Goal: Communication & Community: Answer question/provide support

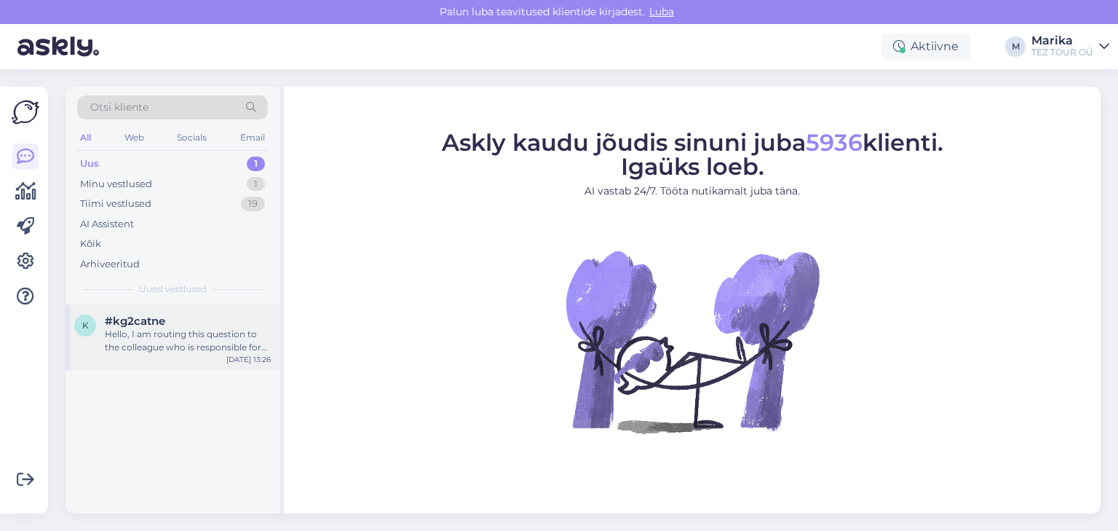
click at [178, 328] on div "Hello, I am routing this question to the colleague who is responsible for this …" at bounding box center [188, 341] width 166 height 26
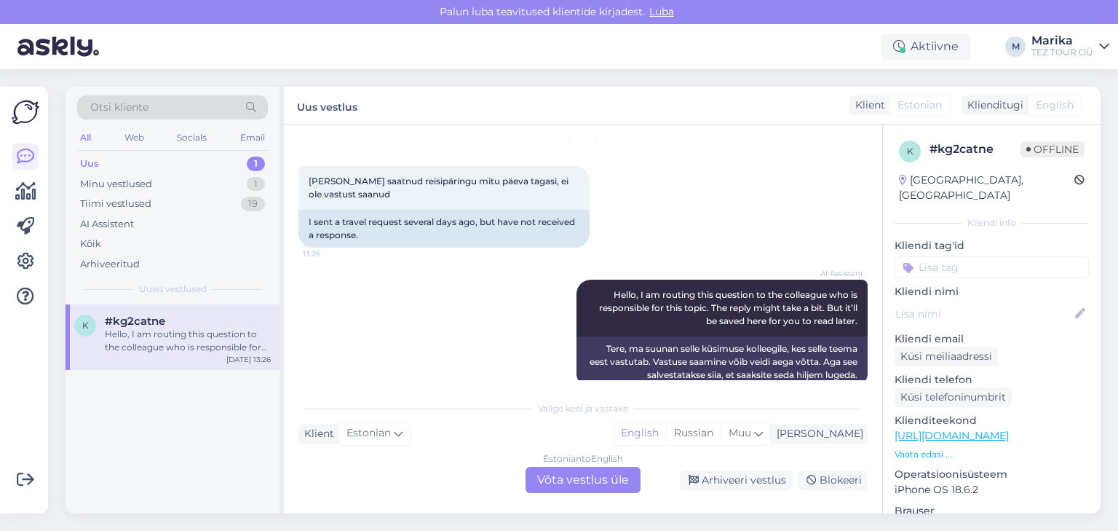
scroll to position [73, 0]
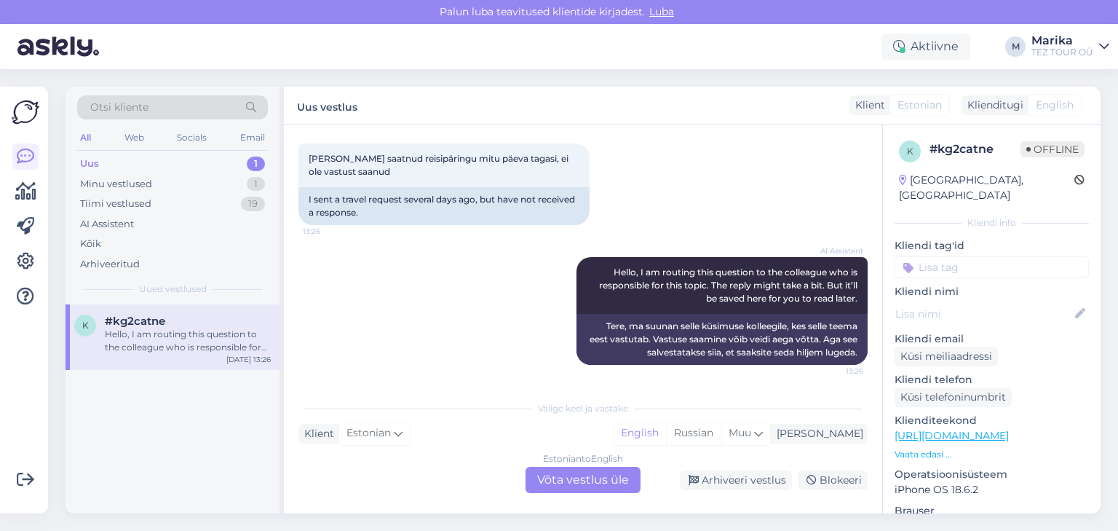
click at [594, 476] on div "Estonian to English Võta vestlus üle" at bounding box center [583, 480] width 115 height 26
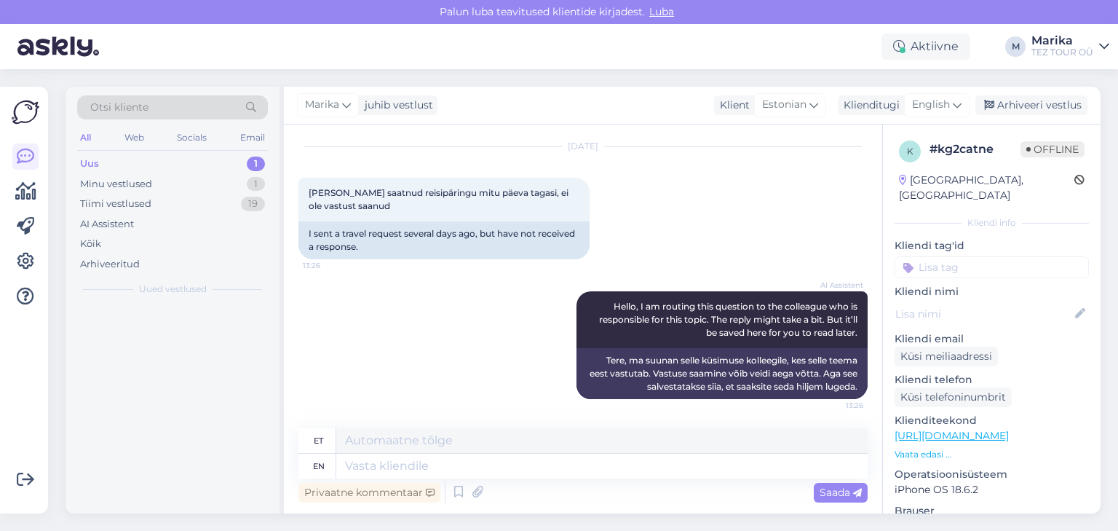
scroll to position [38, 0]
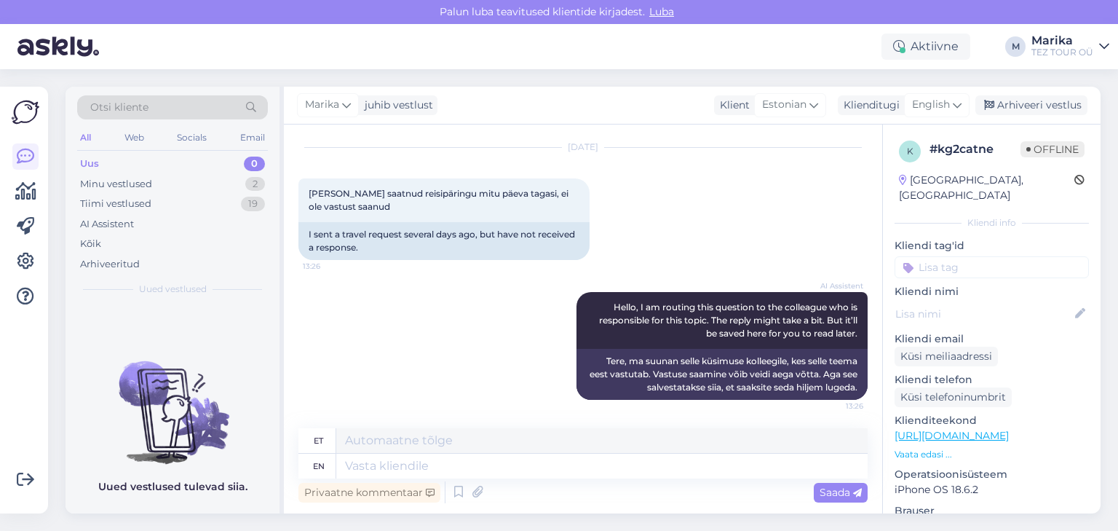
click at [938, 256] on input at bounding box center [992, 267] width 194 height 22
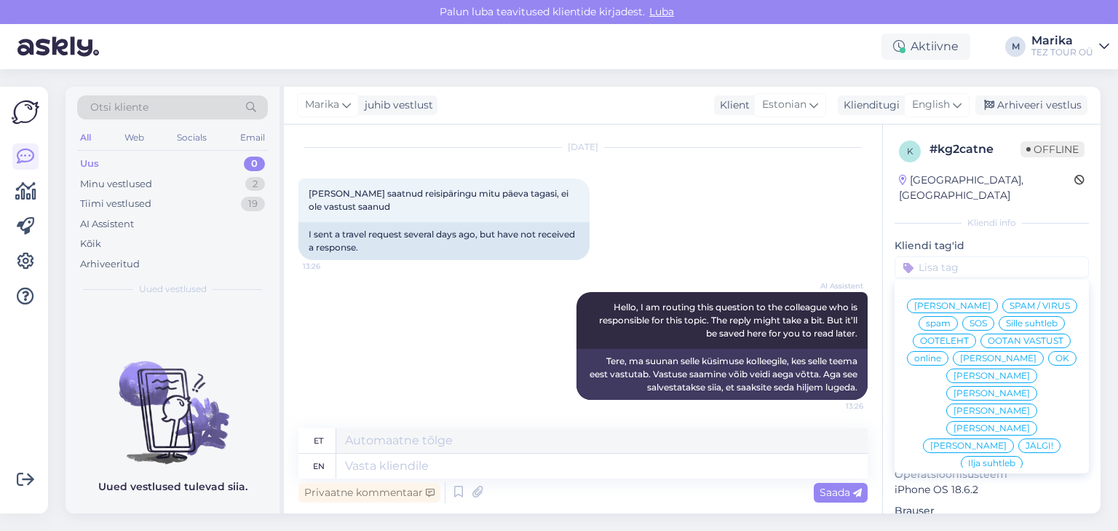
click at [960, 408] on span "Marika suhtleb" at bounding box center [992, 410] width 76 height 9
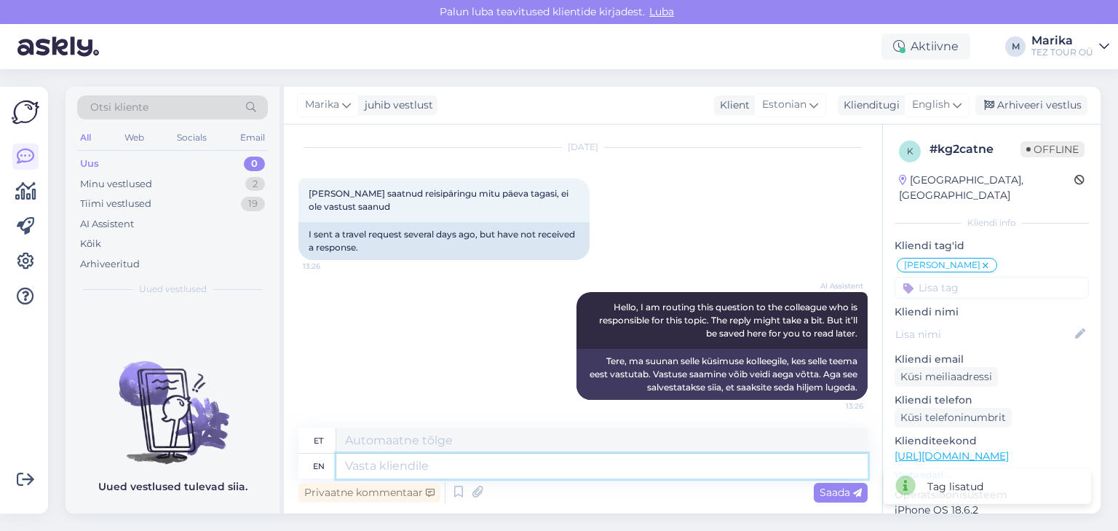
click at [566, 473] on textarea at bounding box center [601, 466] width 531 height 25
click at [541, 445] on textarea at bounding box center [601, 440] width 531 height 25
type textarea "Tere!"
click at [830, 492] on span "Saada" at bounding box center [841, 492] width 42 height 13
click at [840, 495] on span "Saada" at bounding box center [841, 492] width 42 height 13
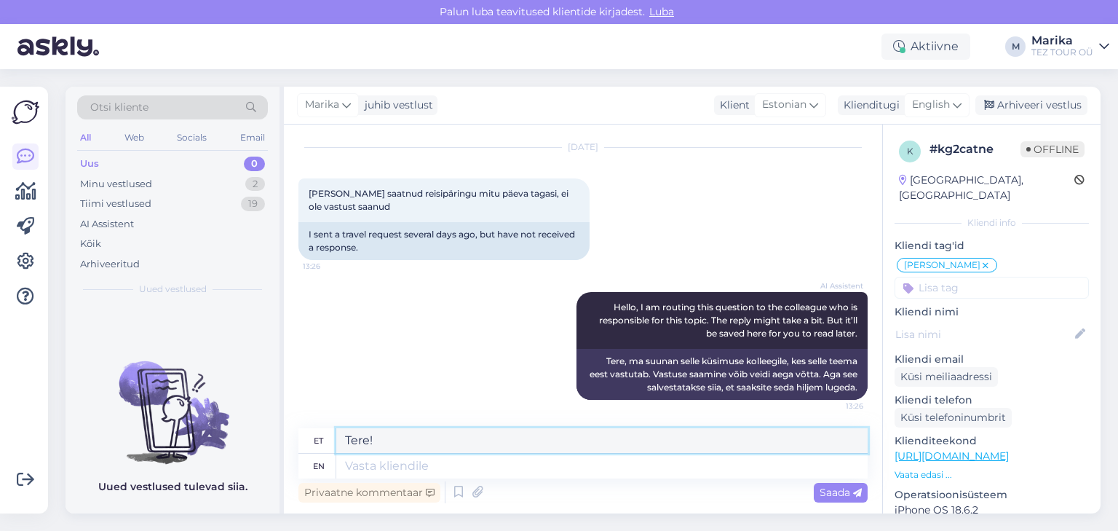
click at [418, 448] on textarea "Tere!" at bounding box center [601, 440] width 531 height 25
click at [419, 443] on textarea "Tere!" at bounding box center [601, 440] width 531 height 25
click at [420, 443] on textarea "Tere!" at bounding box center [601, 440] width 531 height 25
click at [832, 489] on span "Saada" at bounding box center [841, 492] width 42 height 13
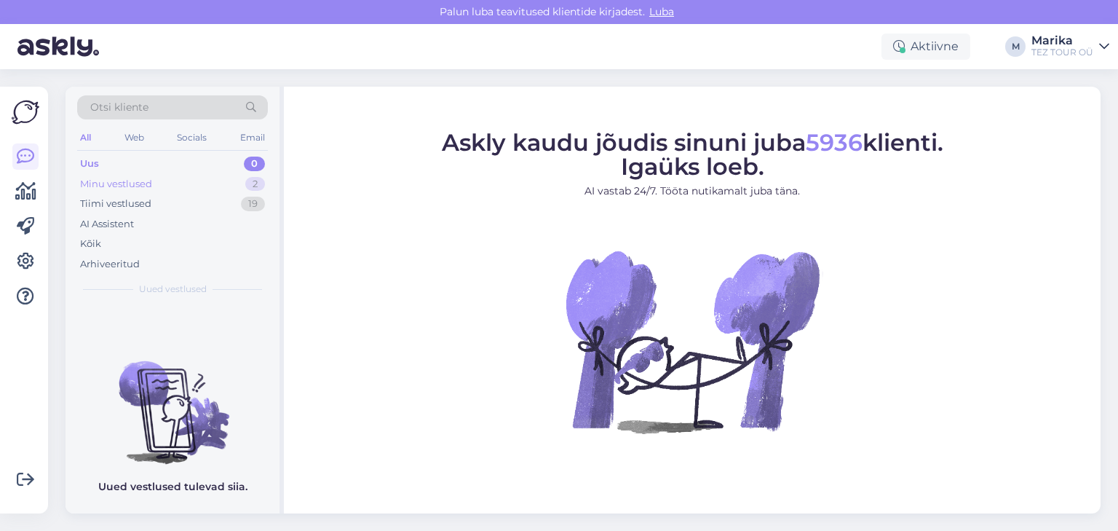
click at [133, 183] on div "Minu vestlused" at bounding box center [116, 184] width 72 height 15
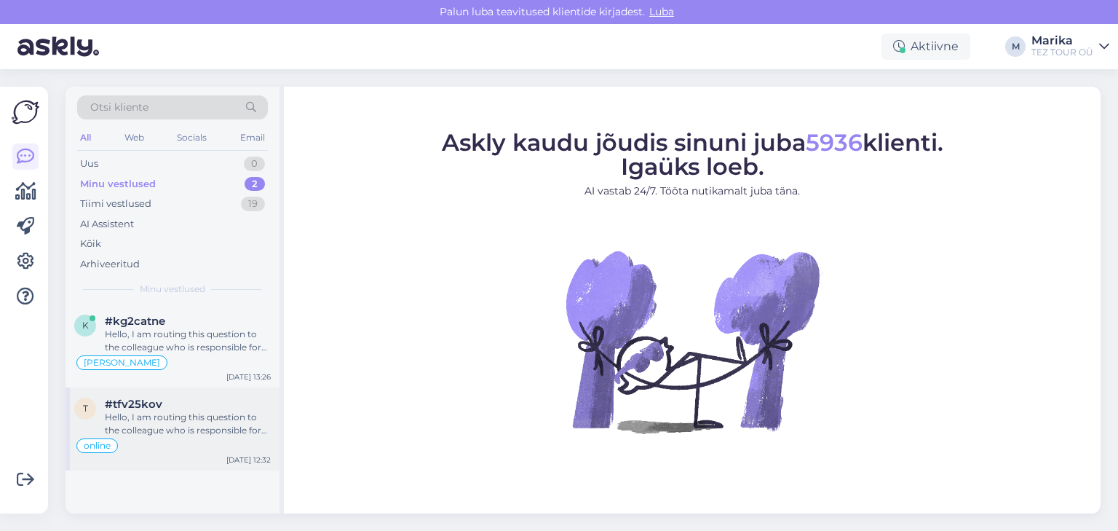
click at [181, 414] on div "Hello, I am routing this question to the colleague who is responsible for this …" at bounding box center [188, 424] width 166 height 26
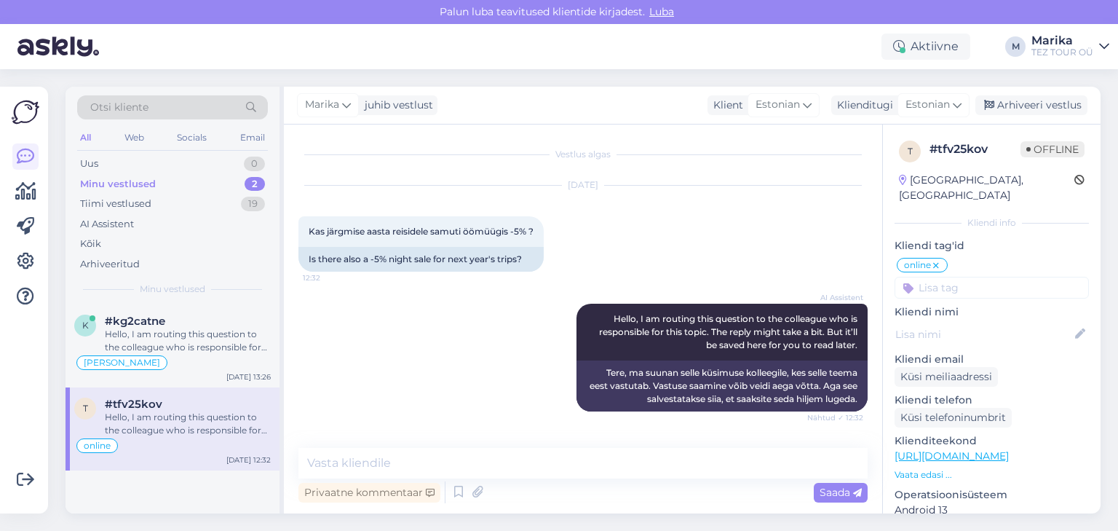
click at [202, 408] on div "#tfv25kov" at bounding box center [188, 404] width 166 height 13
click at [198, 335] on div "Hello, I am routing this question to the colleague who is responsible for this …" at bounding box center [188, 341] width 166 height 26
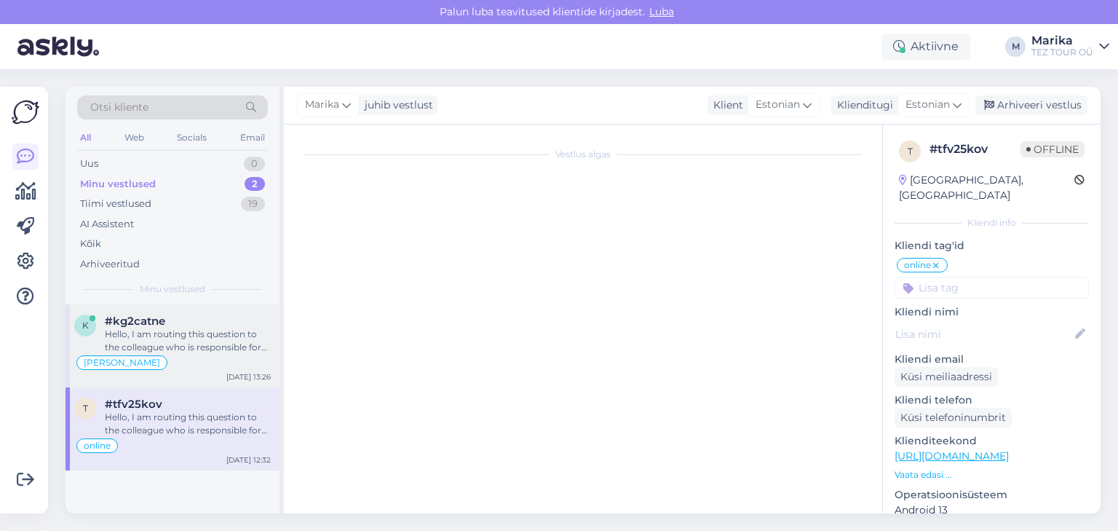
scroll to position [38, 0]
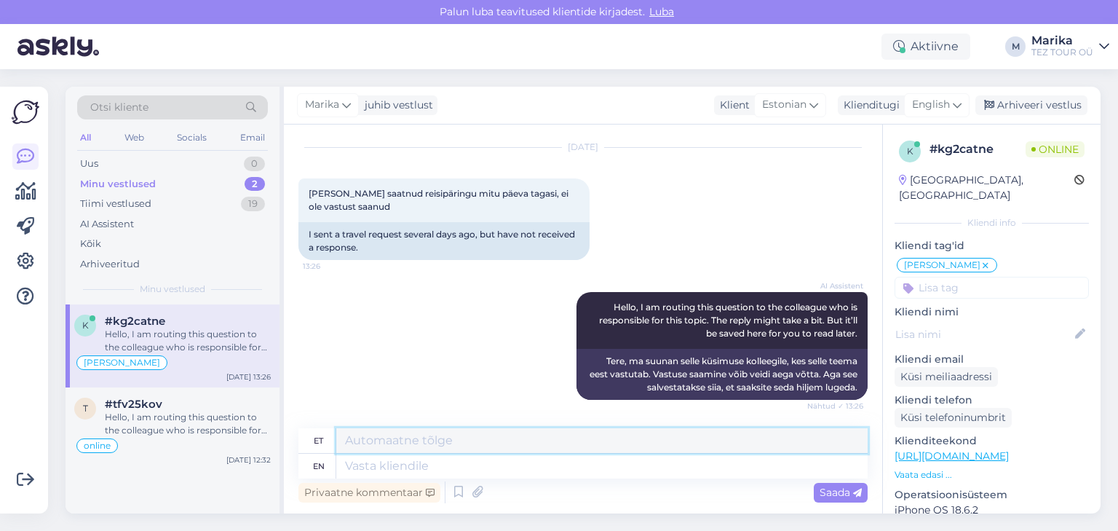
click at [438, 438] on textarea at bounding box center [601, 440] width 531 height 25
type textarea "Tere!"
click at [823, 489] on span "Saada" at bounding box center [841, 492] width 42 height 13
click at [374, 497] on div "Privaatne kommentaar" at bounding box center [370, 493] width 142 height 20
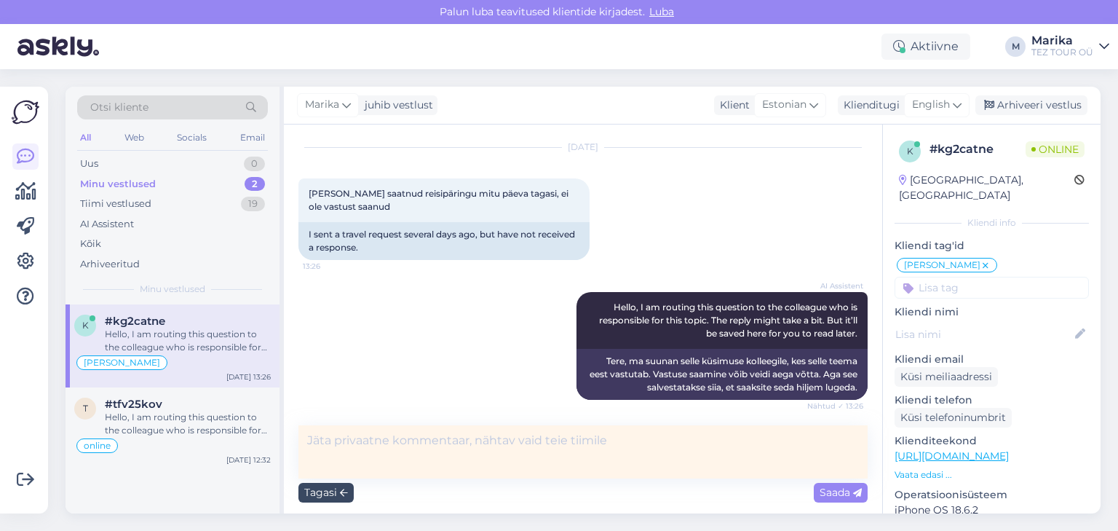
click at [309, 494] on div "Tagasi" at bounding box center [326, 493] width 55 height 20
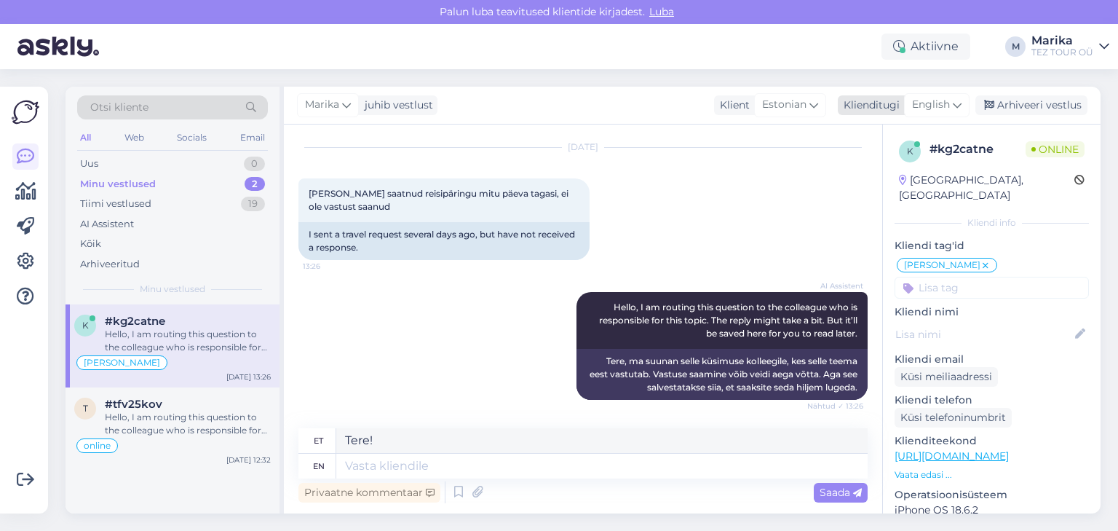
click at [950, 102] on span "English" at bounding box center [931, 105] width 38 height 16
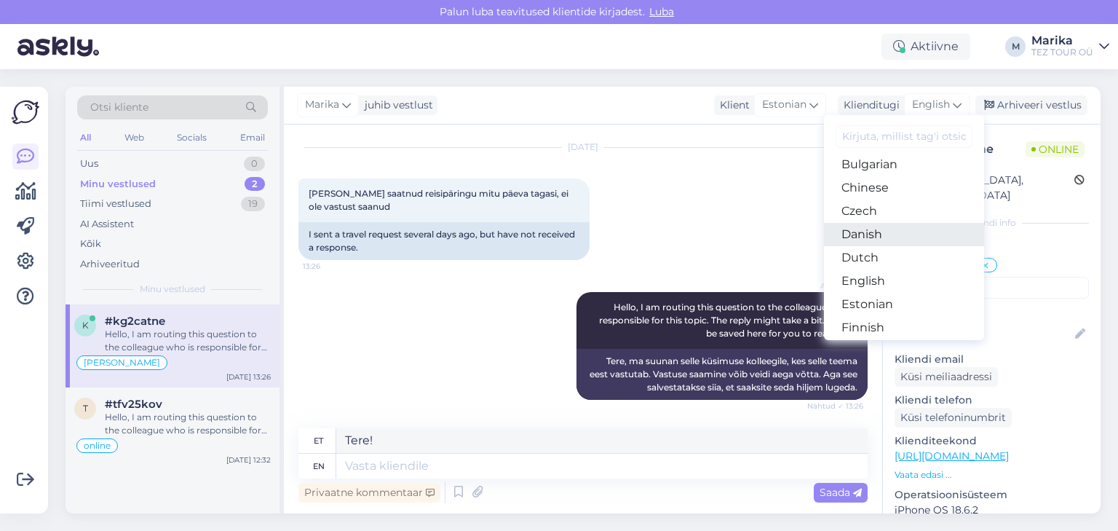
scroll to position [77, 0]
click at [879, 274] on link "Estonian" at bounding box center [904, 278] width 160 height 23
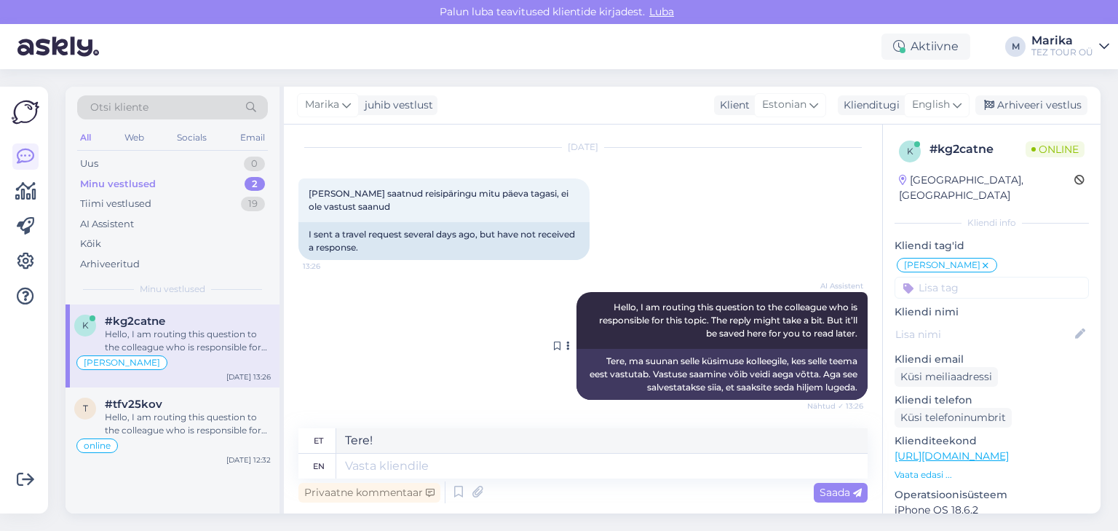
scroll to position [19, 0]
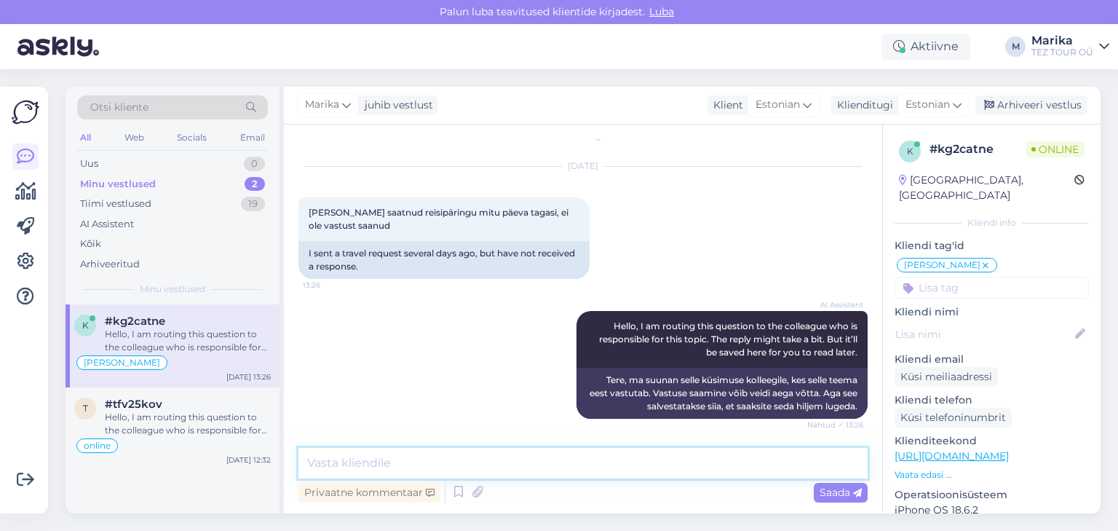
click at [599, 459] on textarea at bounding box center [583, 463] width 569 height 31
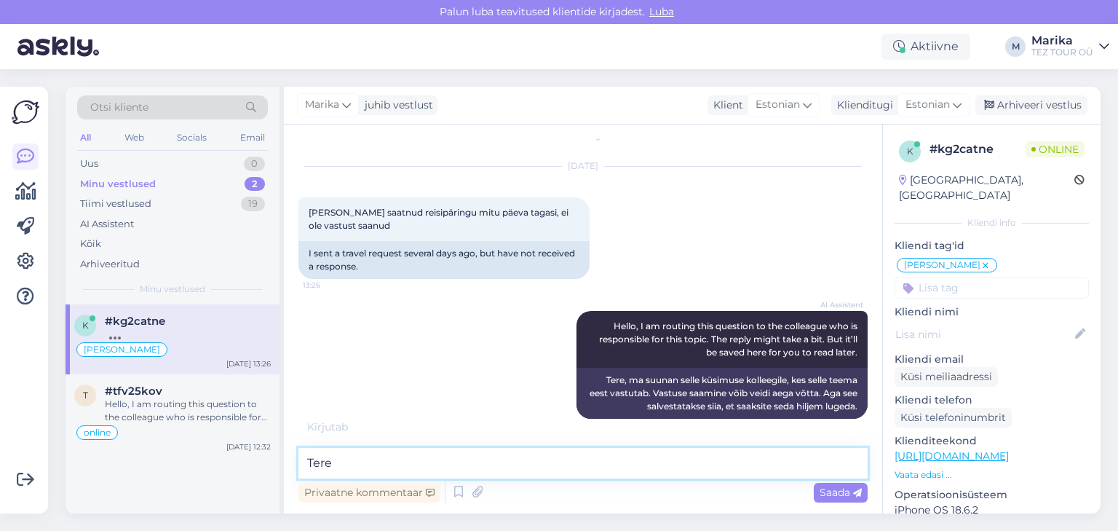
scroll to position [34, 0]
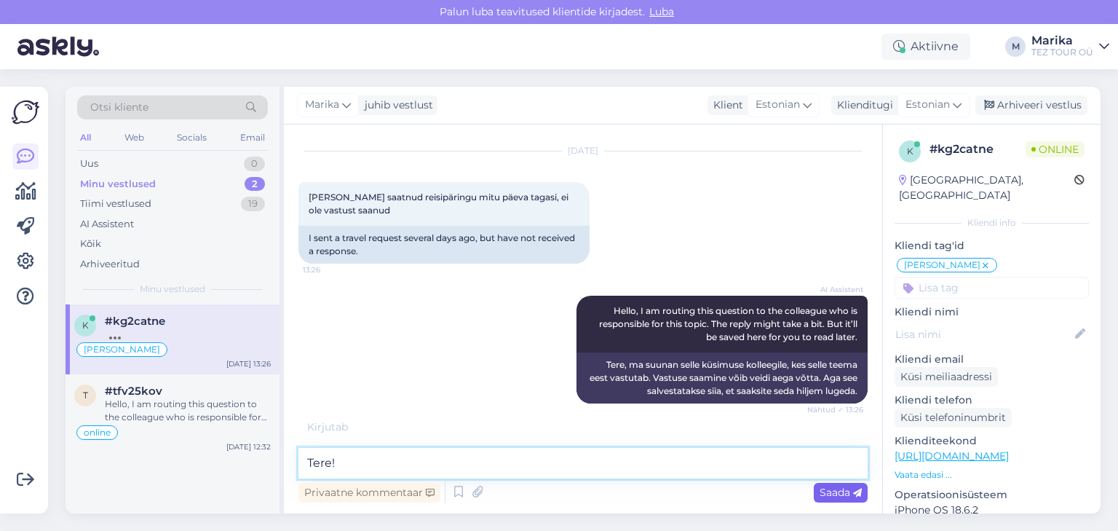
type textarea "Tere!"
click at [835, 494] on span "Saada" at bounding box center [841, 492] width 42 height 13
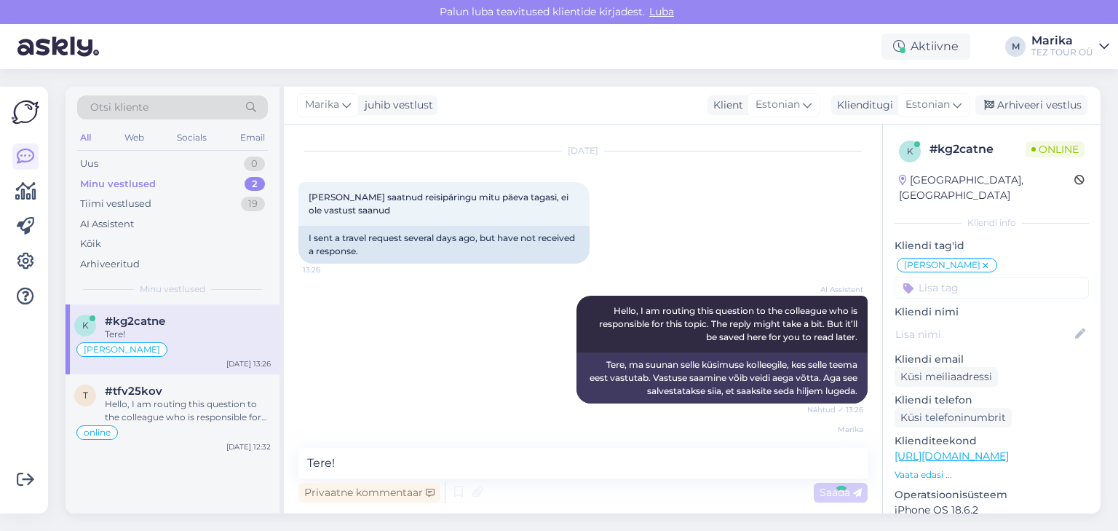
scroll to position [82, 0]
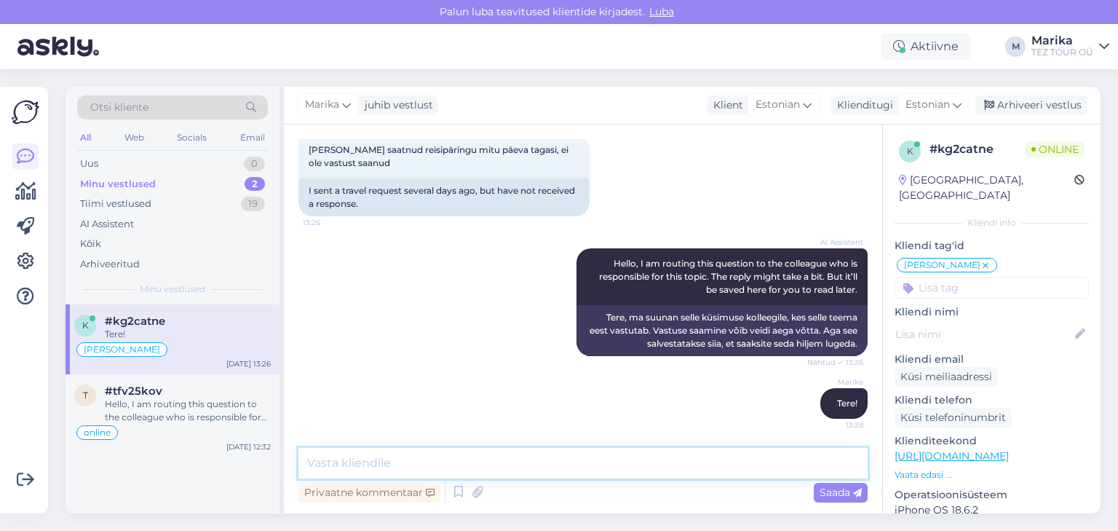
click at [742, 468] on textarea at bounding box center [583, 463] width 569 height 31
type textarea "Palun täpsustage, kuhu Te oma reisipäringu saatsite?"
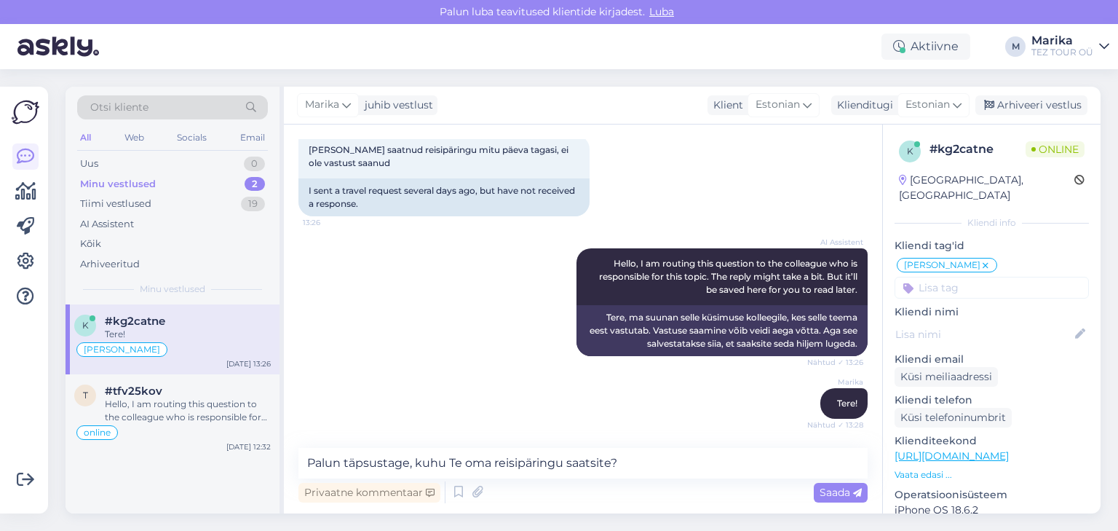
click at [845, 494] on span "Saada" at bounding box center [841, 492] width 42 height 13
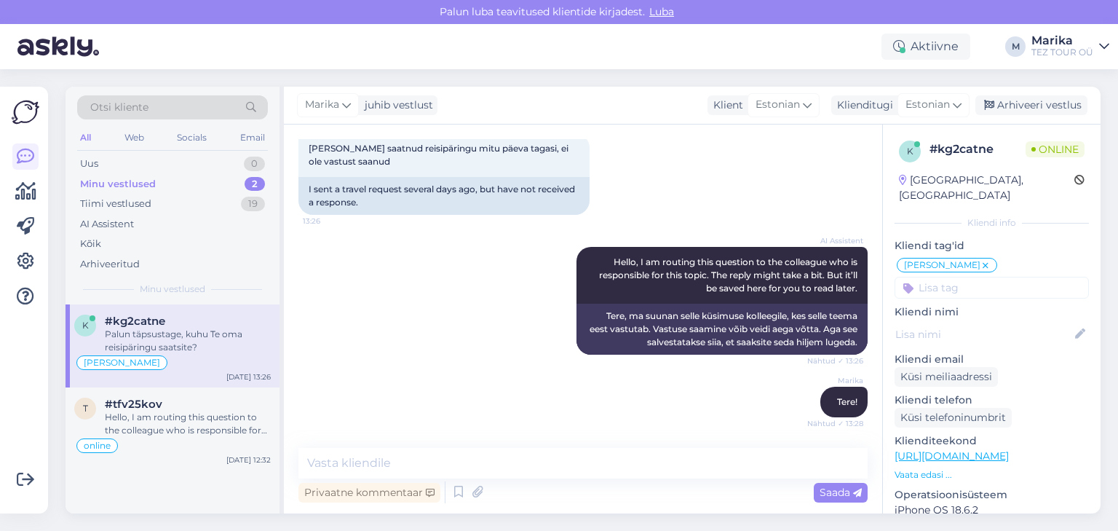
scroll to position [144, 0]
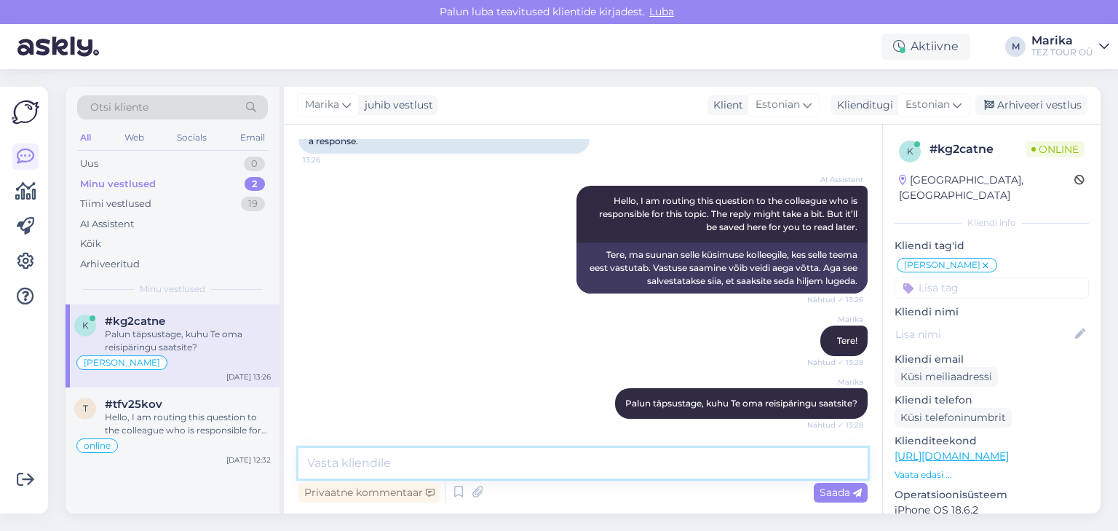
click at [510, 462] on textarea at bounding box center [583, 463] width 569 height 31
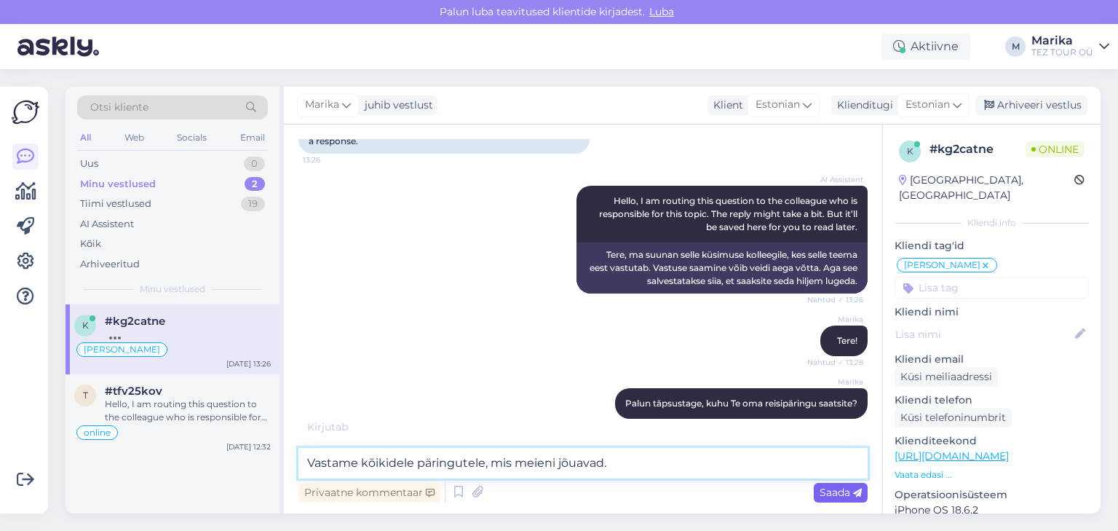
type textarea "Vastame kõikidele päringutele, mis meieni jõuavad."
click at [824, 489] on span "Saada" at bounding box center [841, 492] width 42 height 13
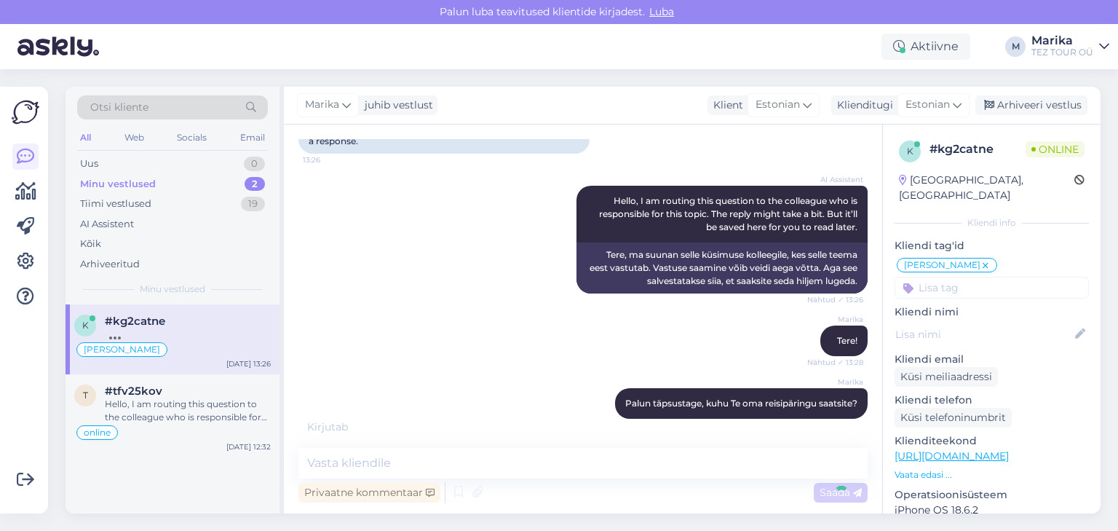
scroll to position [207, 0]
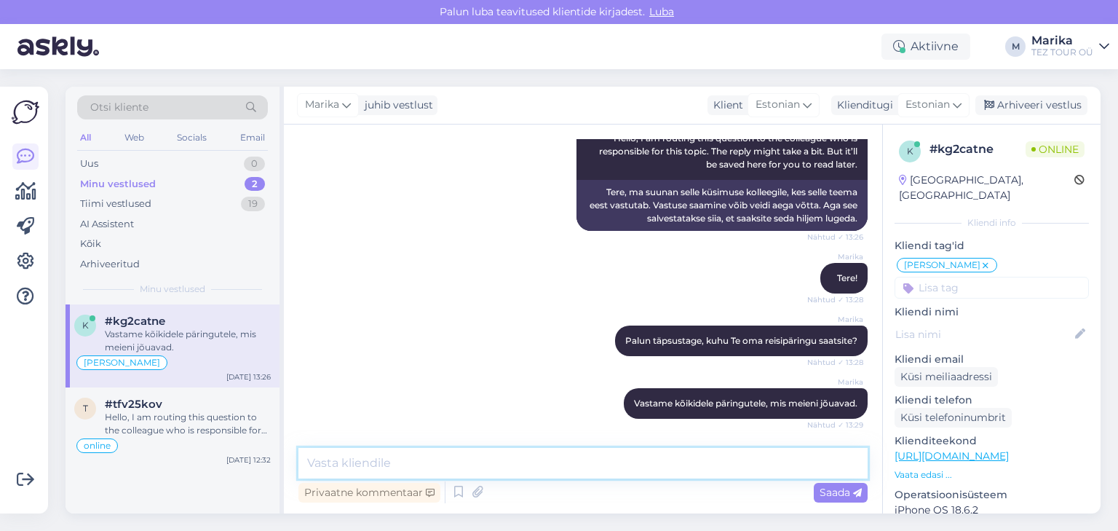
click at [696, 457] on textarea at bounding box center [583, 463] width 569 height 31
type textarea "Kui ikka abi vaja, aitame meeleldi."
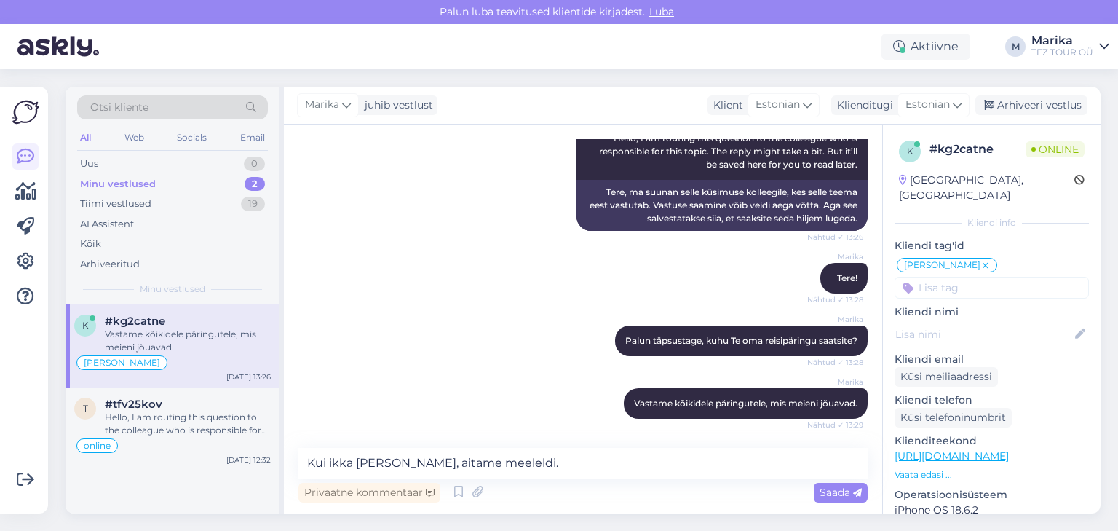
click at [842, 491] on span "Saada" at bounding box center [841, 492] width 42 height 13
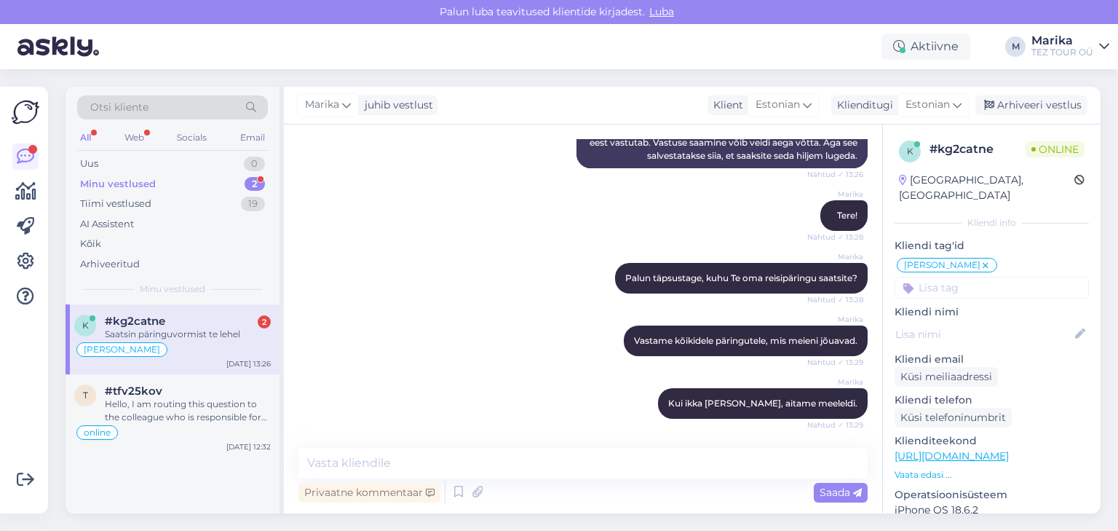
scroll to position [395, 0]
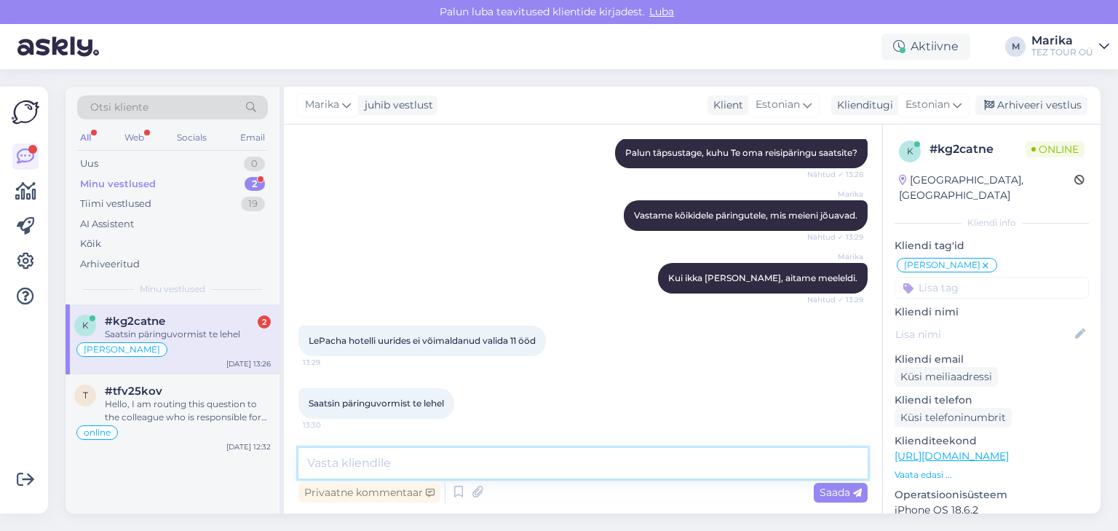
click at [518, 464] on textarea at bounding box center [583, 463] width 569 height 31
type textarea "Mis kuupäevadeks ja mitu reisijat?"
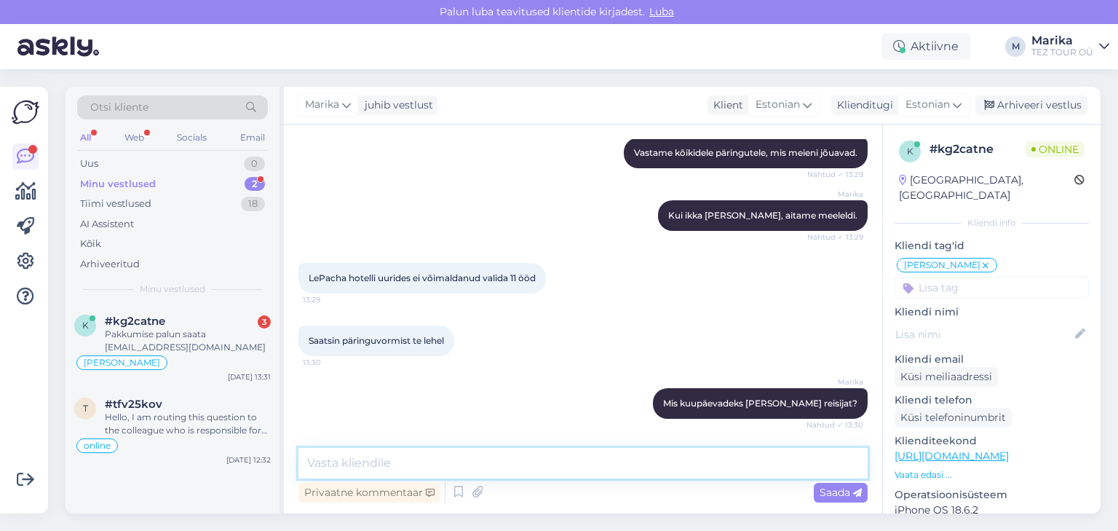
scroll to position [658, 0]
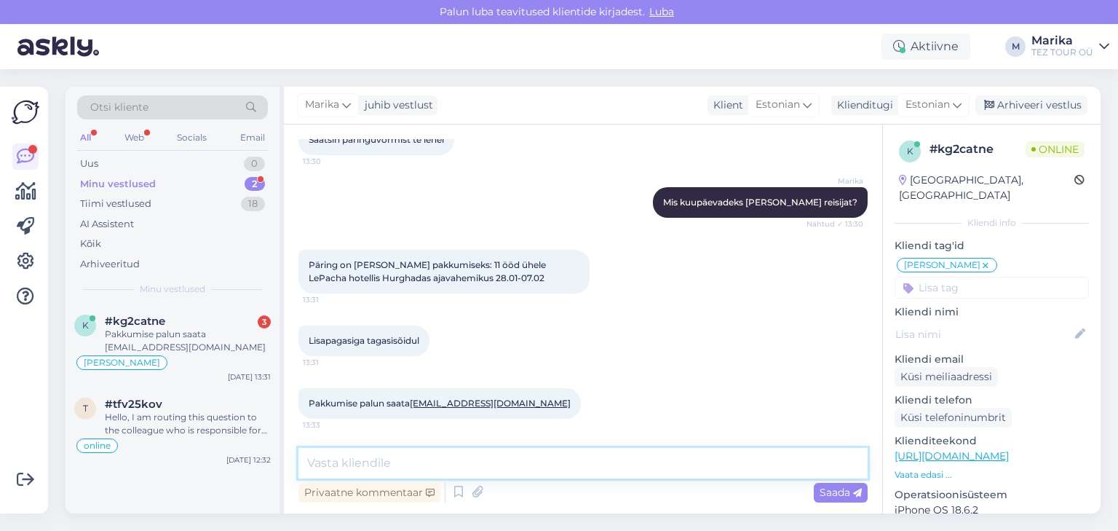
click at [496, 465] on textarea at bounding box center [583, 463] width 569 height 31
click at [424, 460] on textarea "Aitäh! Saadame teil epakkumise" at bounding box center [583, 463] width 569 height 31
type textarea "Aitäh! Saadame teilepakkumise"
drag, startPoint x: 510, startPoint y: 465, endPoint x: 289, endPoint y: 468, distance: 220.6
click at [289, 468] on div "Vestlus algas Oct 7 2025 Olen saatnud reisipäringu mitu päeva tagasi, ei ole va…" at bounding box center [583, 318] width 598 height 389
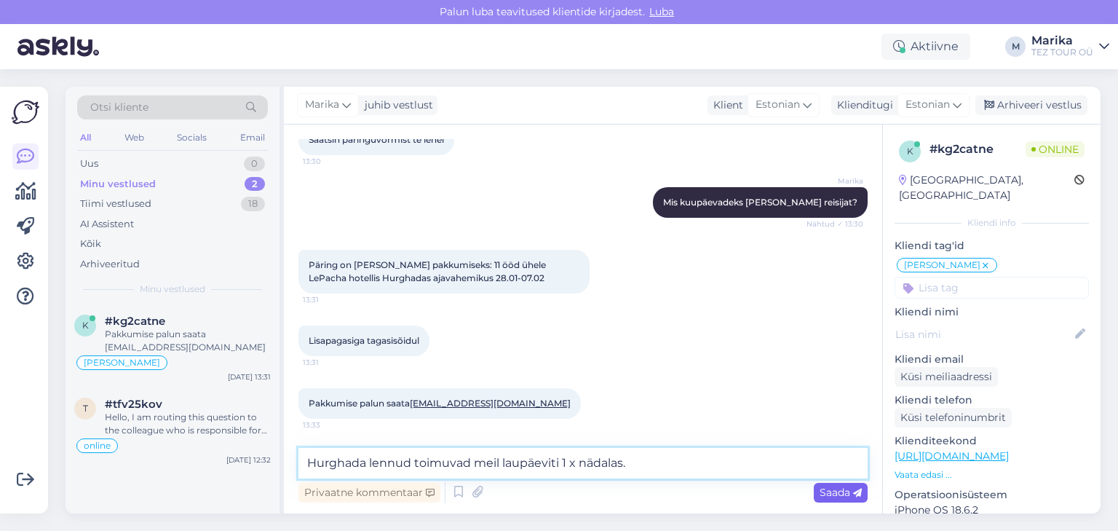
type textarea "Hurghada lennud toimuvad meil laupäeviti 1 x nädalas."
click at [821, 485] on div "Saada" at bounding box center [841, 493] width 54 height 20
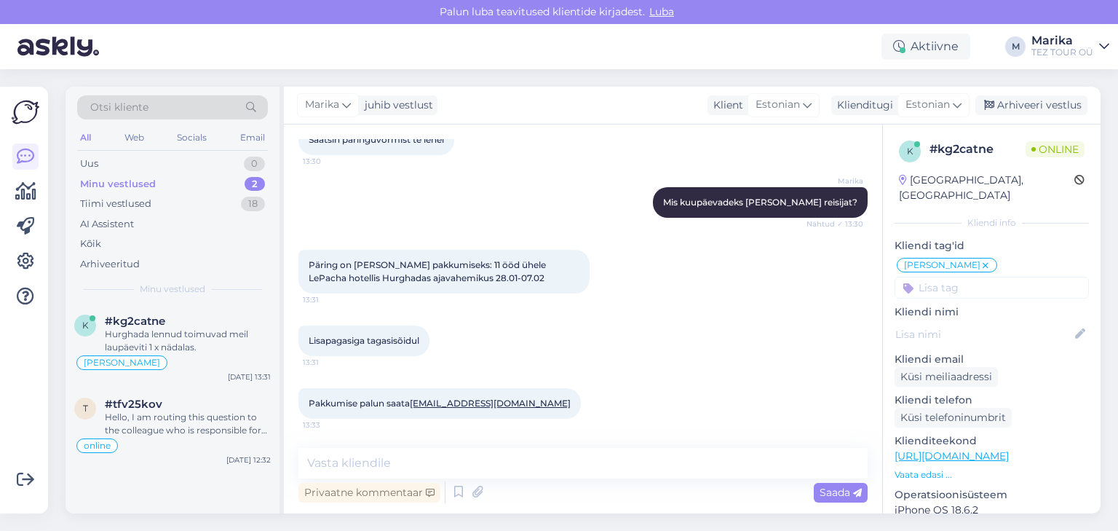
scroll to position [721, 0]
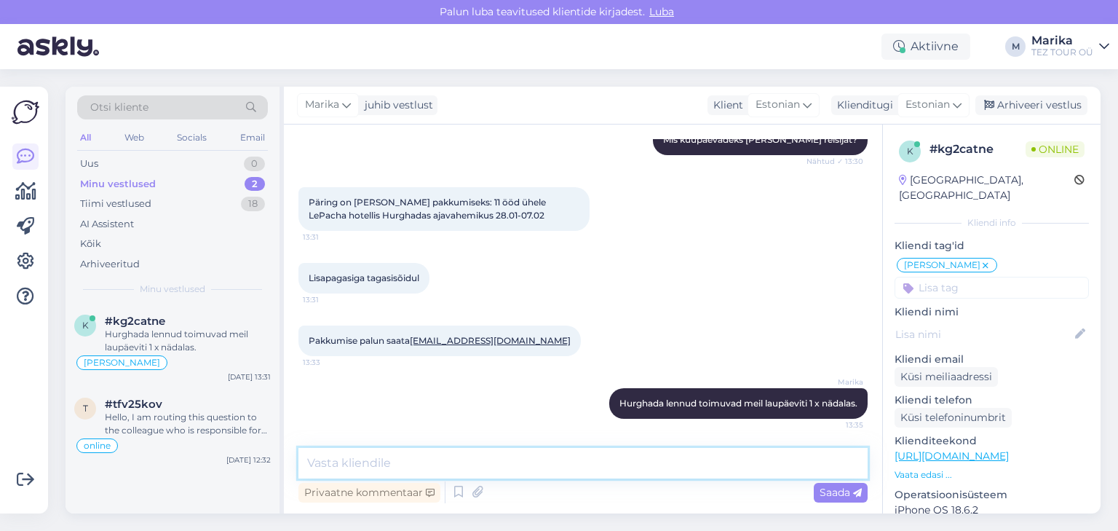
click at [448, 470] on textarea at bounding box center [583, 463] width 569 height 31
type textarea "11 ööd ei saa pakkuda"
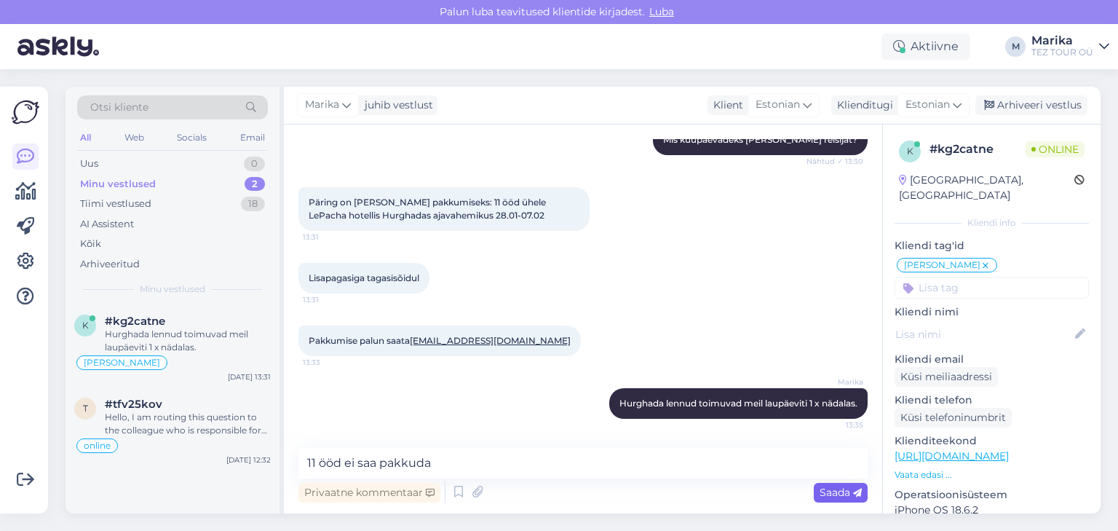
drag, startPoint x: 843, startPoint y: 489, endPoint x: 826, endPoint y: 486, distance: 17.0
click at [843, 489] on span "Saada" at bounding box center [841, 492] width 42 height 13
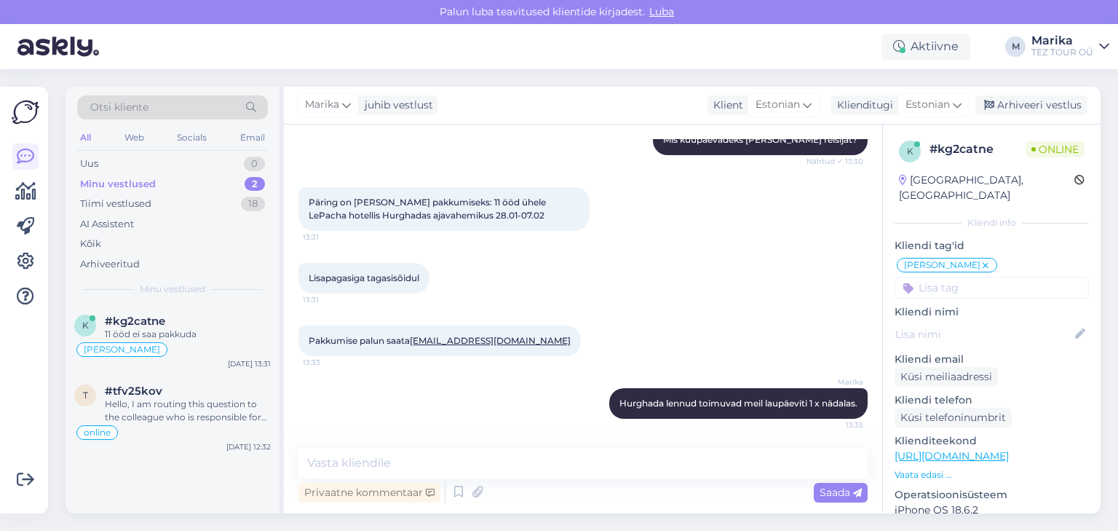
scroll to position [783, 0]
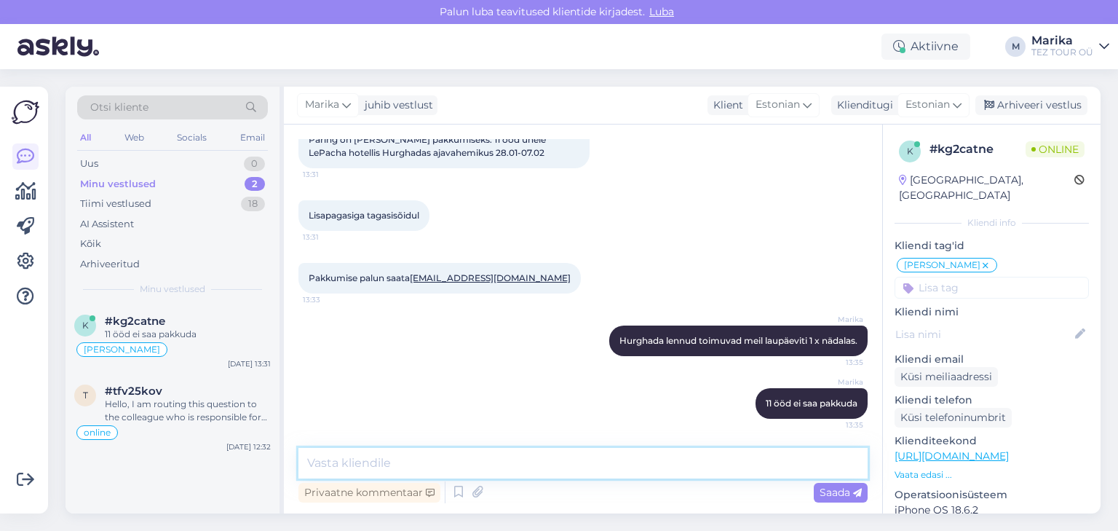
click at [703, 462] on textarea at bounding box center [583, 463] width 569 height 31
type textarea "7 ööd ja 14 ööd on võimalik."
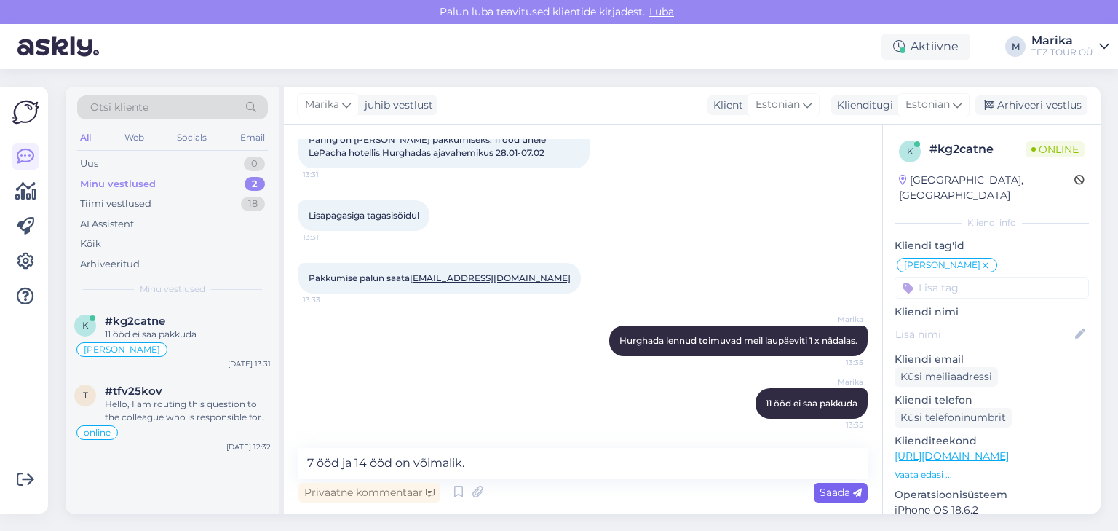
click at [839, 491] on span "Saada" at bounding box center [841, 492] width 42 height 13
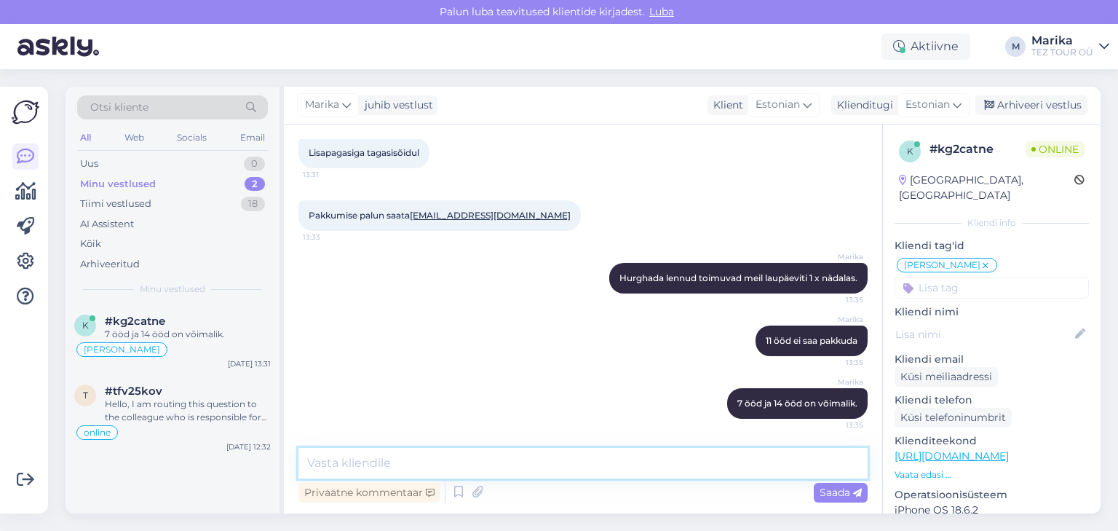
click at [684, 459] on textarea at bounding box center [583, 463] width 569 height 31
click at [315, 460] on textarea "kas sellisel juhul soovite" at bounding box center [583, 463] width 569 height 31
click at [470, 465] on textarea "Kas sellisel juhul soovite" at bounding box center [583, 463] width 569 height 31
type textarea "Kas sellisel juhul soovite pakkumist?"
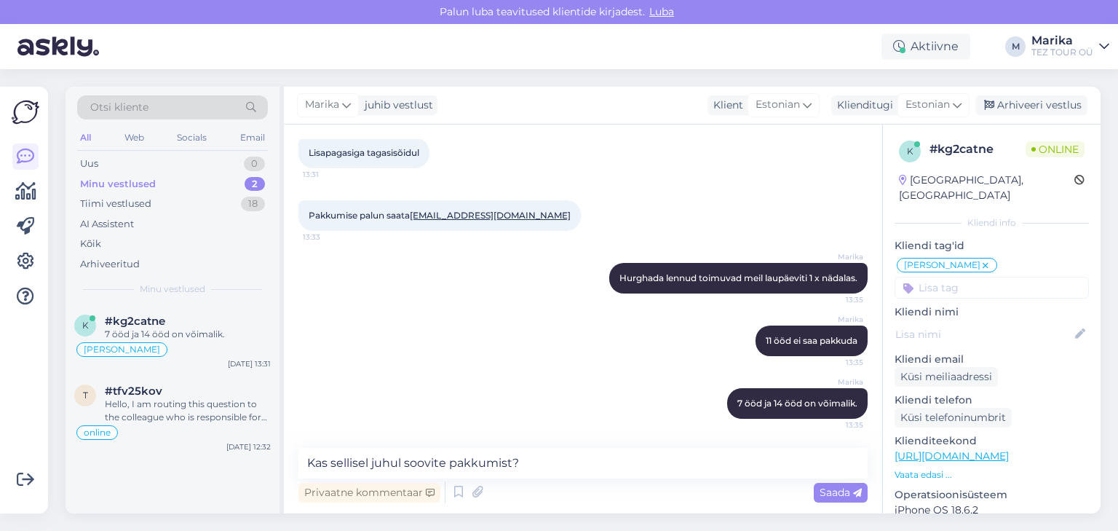
click at [830, 490] on span "Saada" at bounding box center [841, 492] width 42 height 13
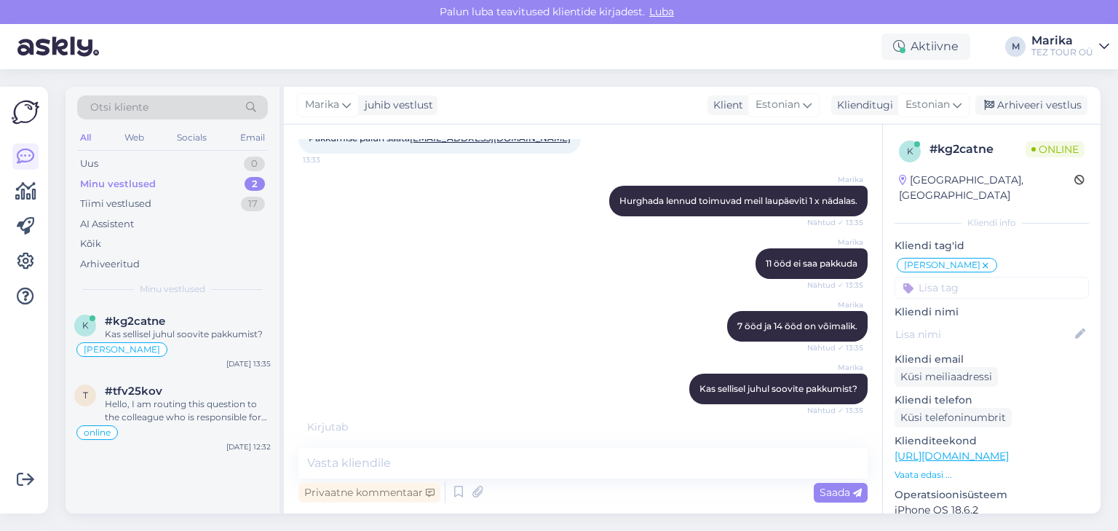
scroll to position [971, 0]
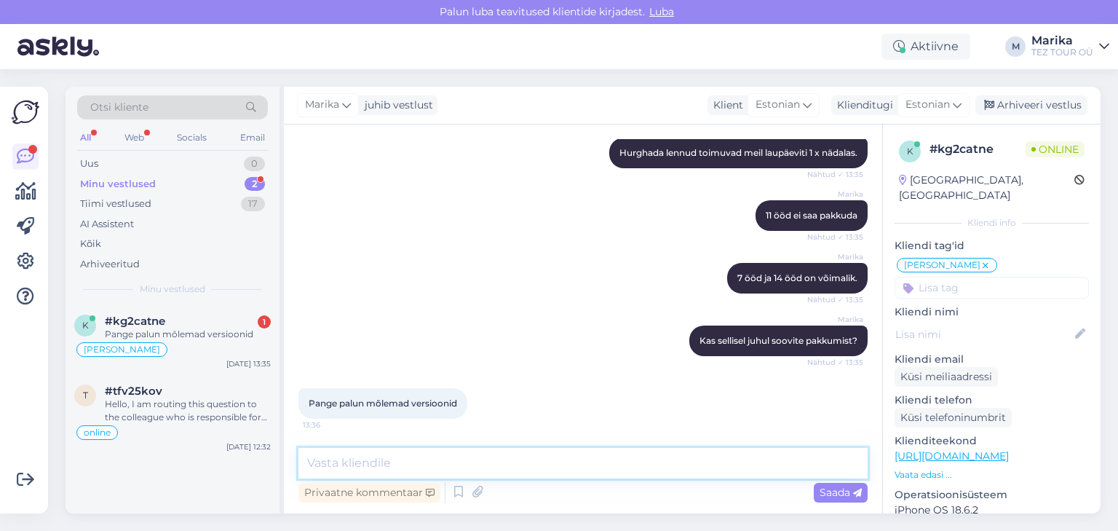
click at [468, 463] on textarea at bounding box center [583, 463] width 569 height 31
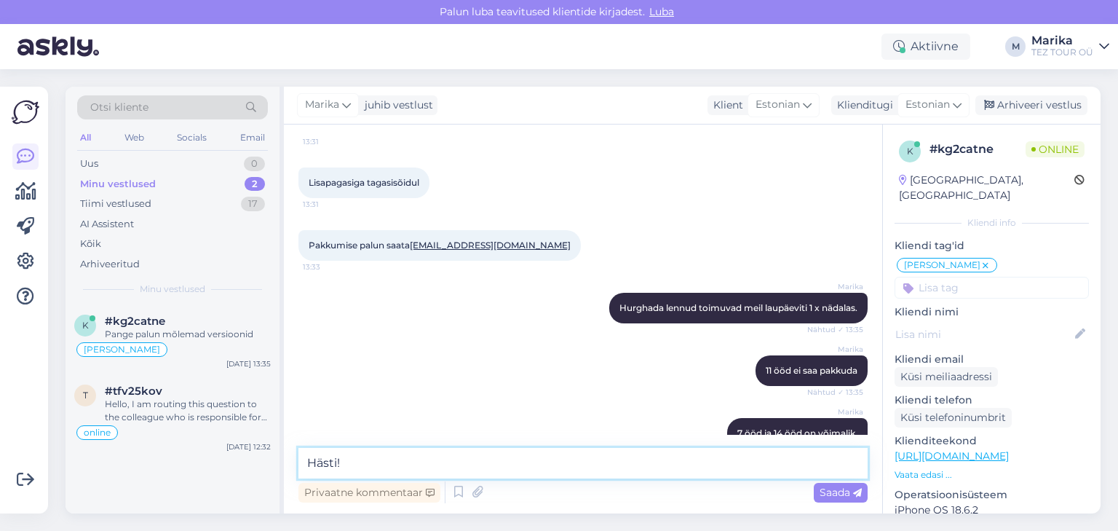
scroll to position [894, 0]
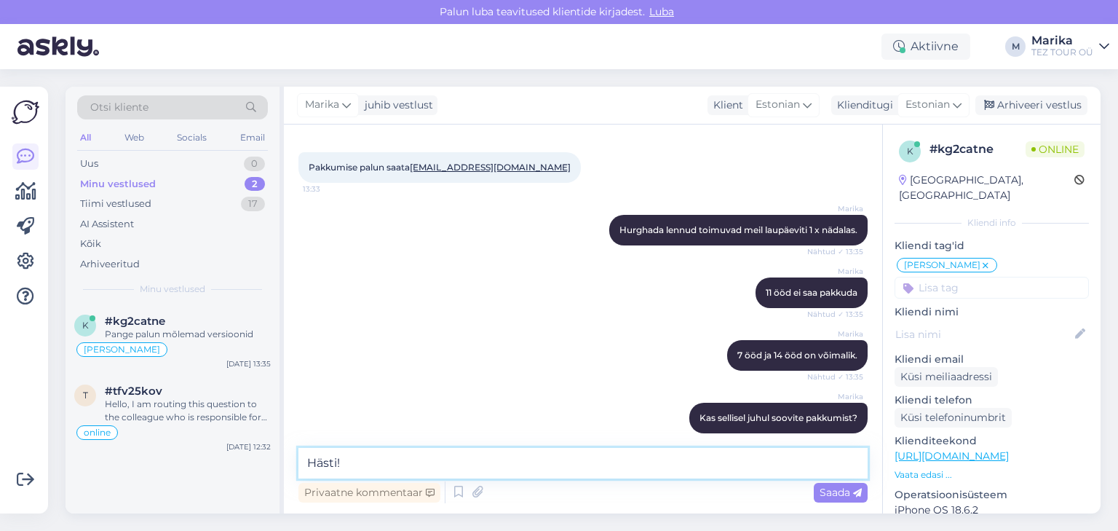
click at [415, 459] on textarea "Hästi!" at bounding box center [583, 463] width 569 height 31
drag, startPoint x: 550, startPoint y: 457, endPoint x: 472, endPoint y: 463, distance: 78.8
click at [472, 463] on textarea "Hästi! Saadame pakkumise meilile." at bounding box center [583, 463] width 569 height 31
type textarea "Hästi! Saadame pakkumise e-mailile."
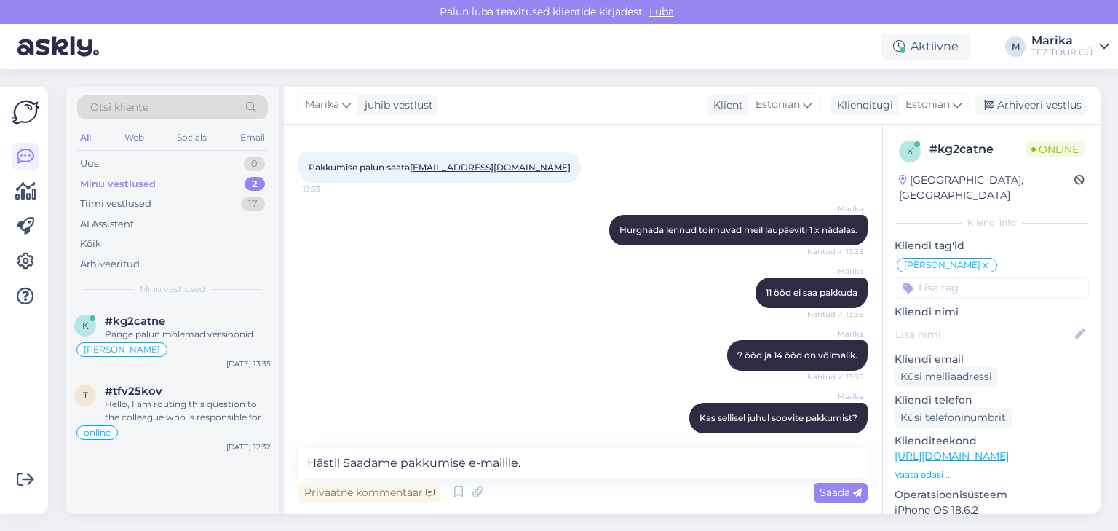
click at [837, 493] on span "Saada" at bounding box center [841, 492] width 42 height 13
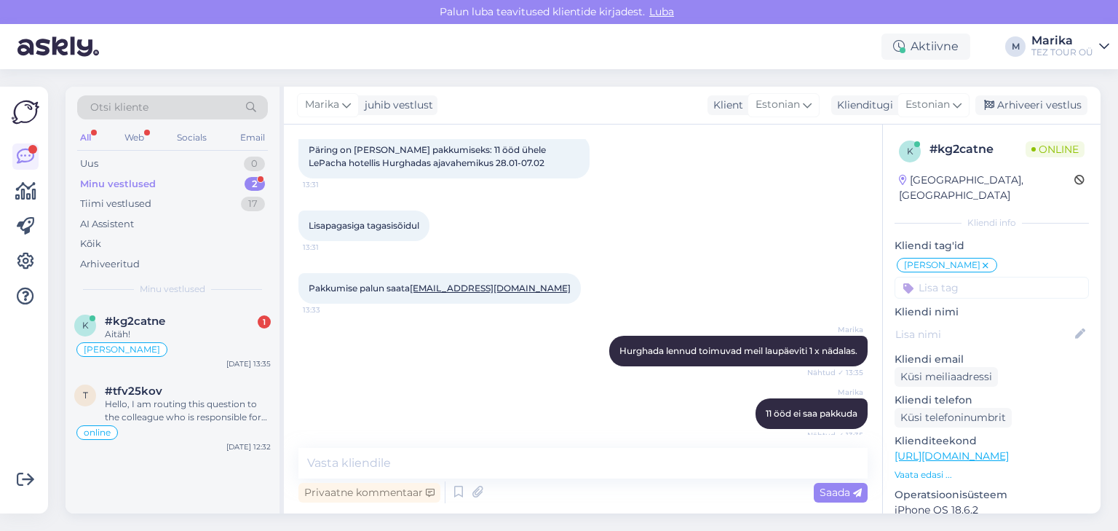
scroll to position [630, 0]
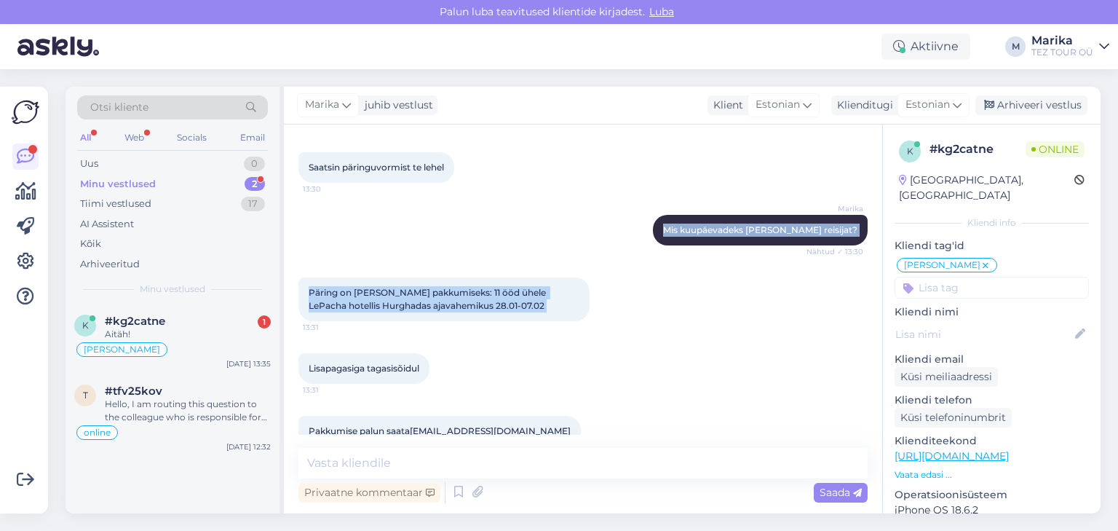
drag, startPoint x: 309, startPoint y: 259, endPoint x: 596, endPoint y: 317, distance: 292.7
click at [596, 317] on div "Vestlus algas Oct 7 2025 Olen saatnud reisipäringu mitu päeva tagasi, ei ole va…" at bounding box center [590, 287] width 582 height 296
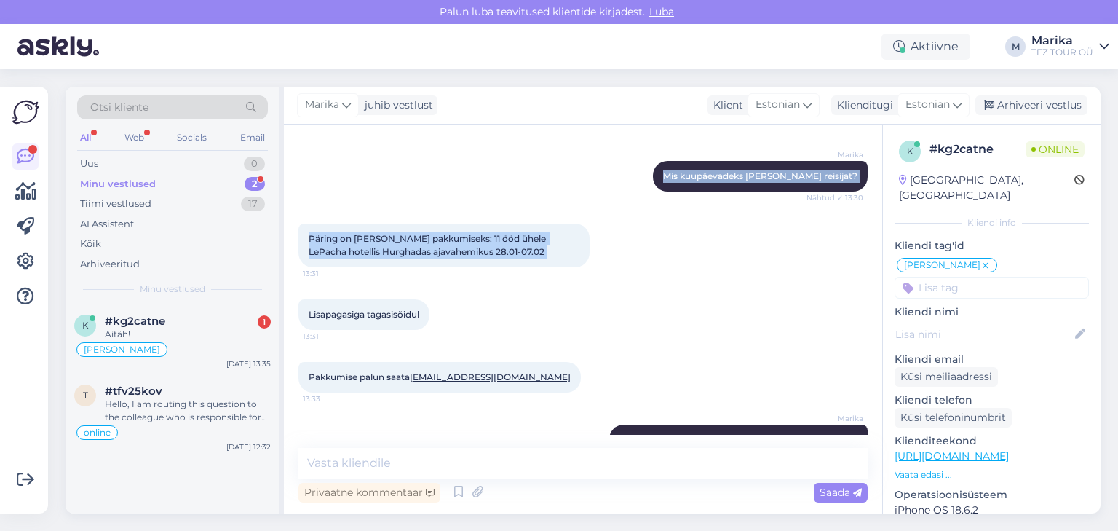
scroll to position [708, 0]
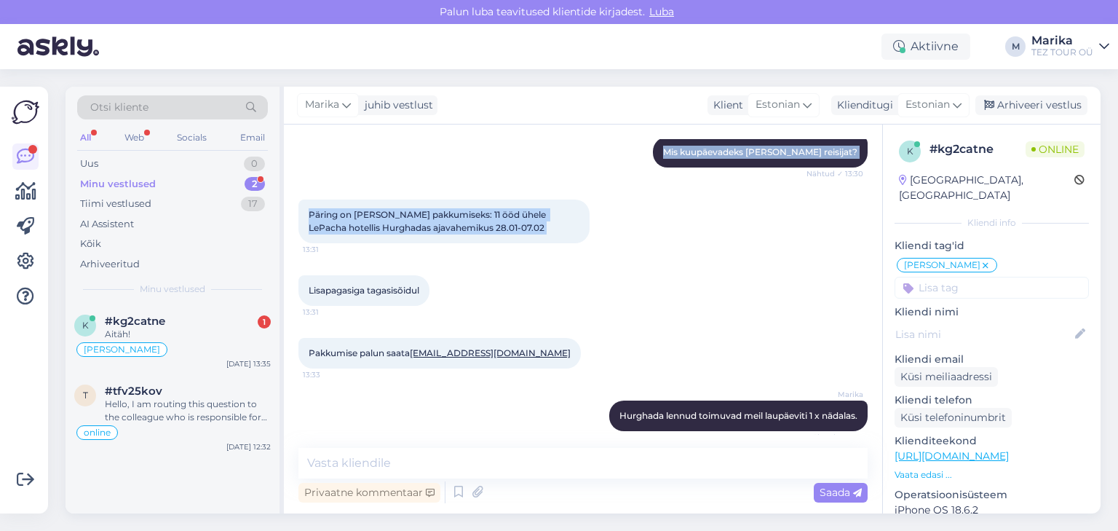
click at [361, 150] on div "Marika Mis kuupäevadeks ja mitu reisijat? Nähtud ✓ 13:30" at bounding box center [583, 152] width 569 height 63
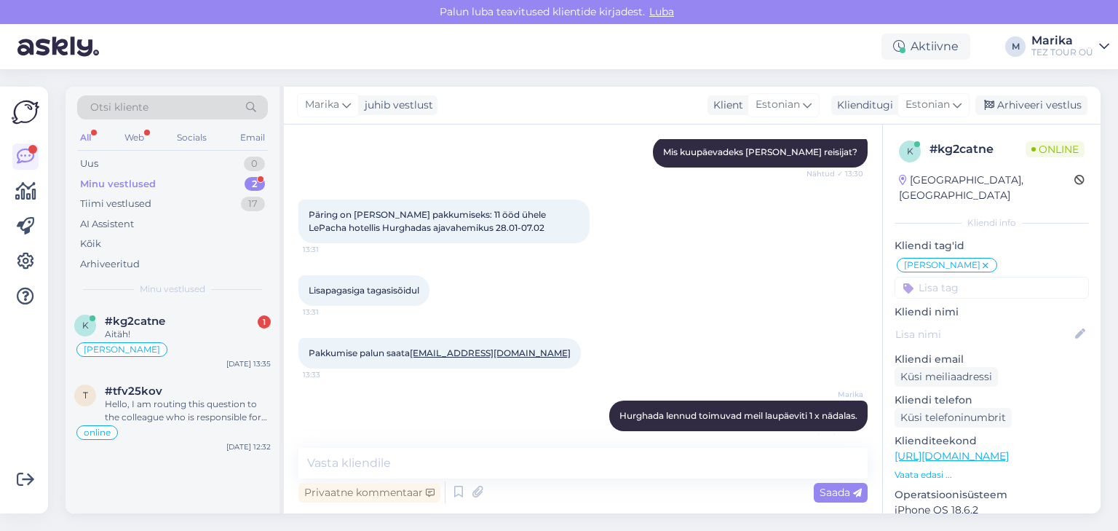
click at [594, 304] on div "Lisapagasiga tagasisõidul 13:31" at bounding box center [583, 290] width 569 height 63
drag, startPoint x: 527, startPoint y: 353, endPoint x: 416, endPoint y: 356, distance: 111.4
click at [416, 356] on div "Pakkumise palun saata maiki.lipand@gmail.com 13:33" at bounding box center [440, 353] width 282 height 31
copy link "maiki.lipand@gmail.com"
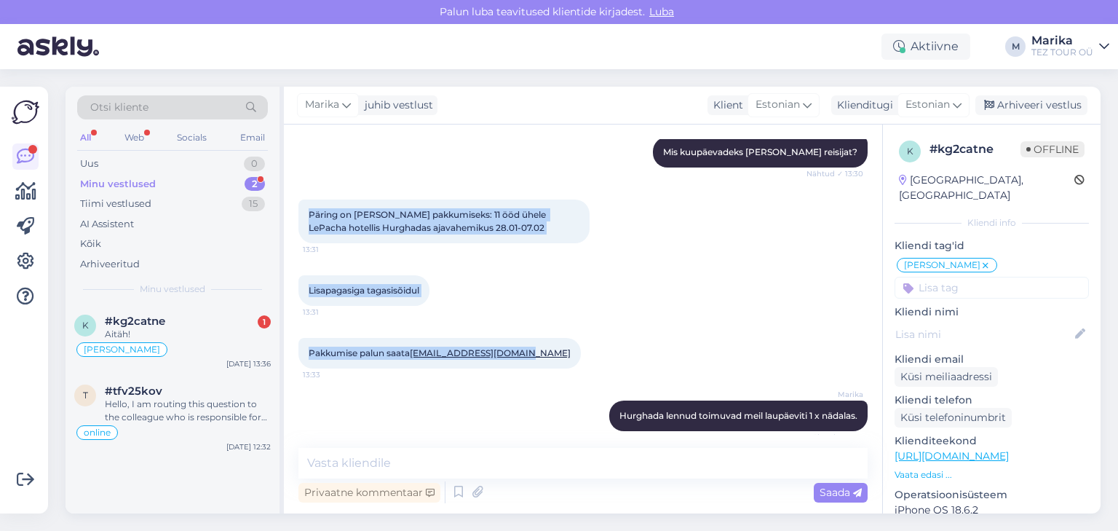
drag, startPoint x: 308, startPoint y: 206, endPoint x: 574, endPoint y: 326, distance: 291.6
click at [574, 326] on div "Vestlus algas Oct 7 2025 Olen saatnud reisipäringu mitu päeva tagasi, ei ole va…" at bounding box center [590, 287] width 582 height 296
copy div "Päring on Maiki Vaiklalt pakkumiseks: 11 ööd ühele LePacha hotellis Hurghadas a…"
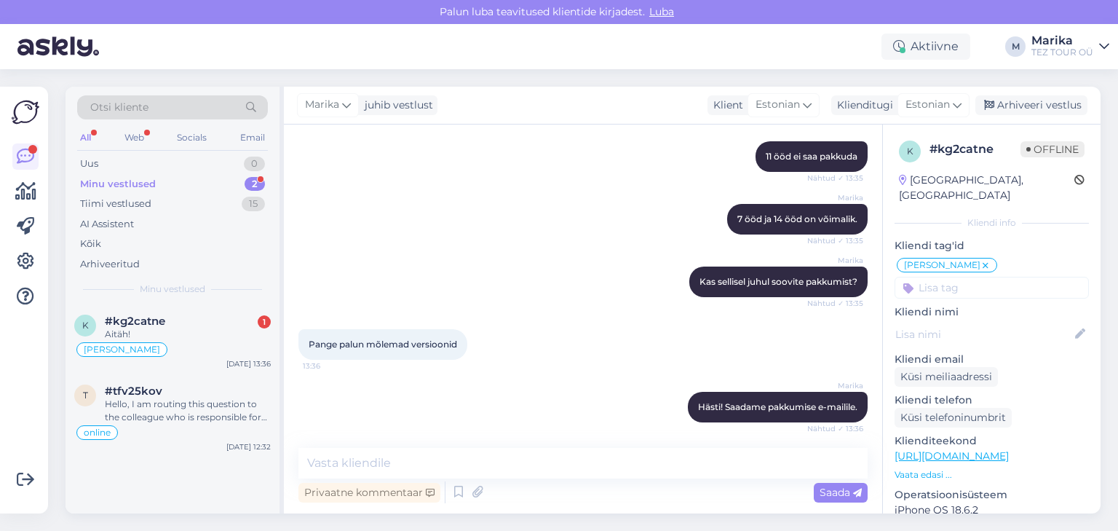
scroll to position [1096, 0]
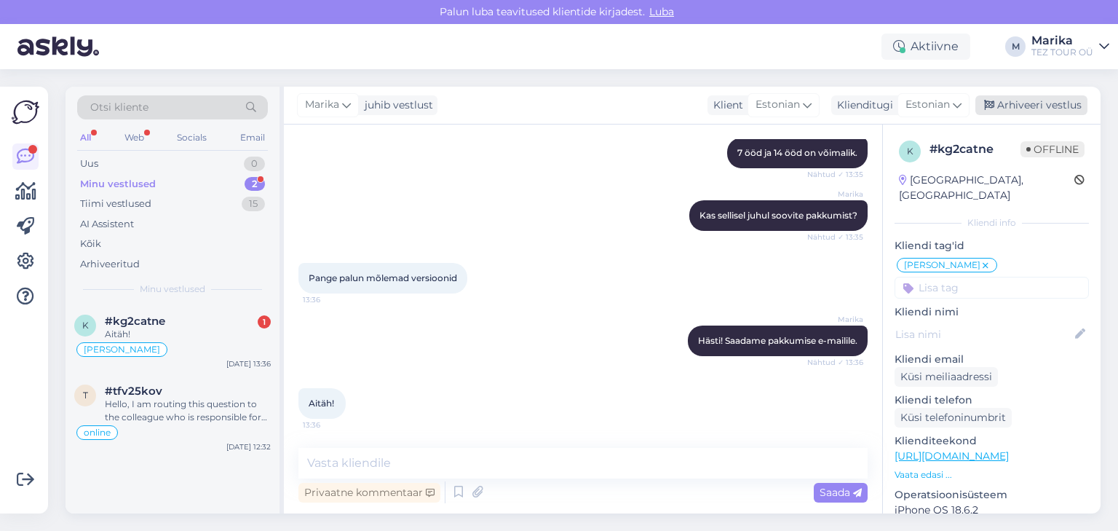
click at [1041, 104] on div "Arhiveeri vestlus" at bounding box center [1032, 105] width 112 height 20
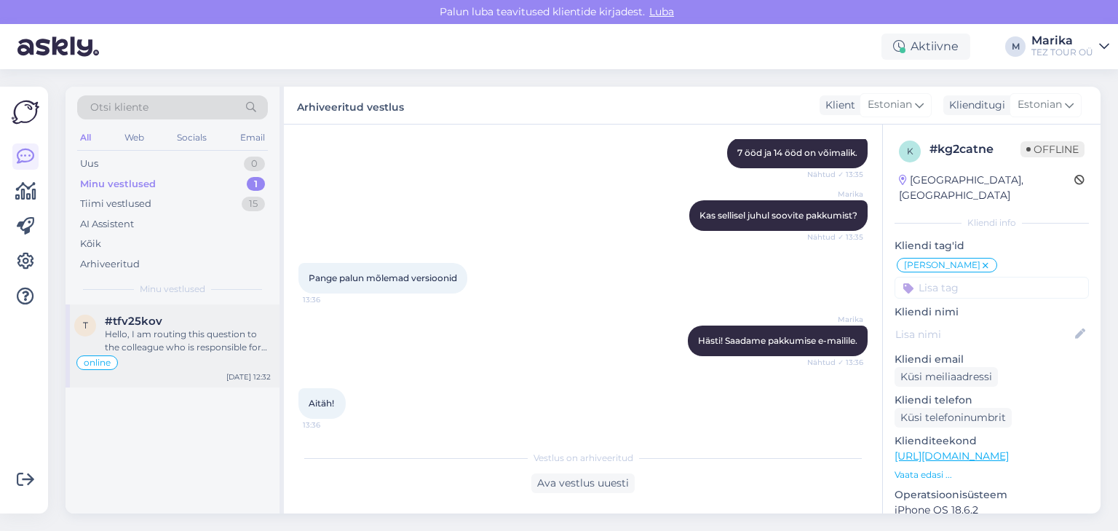
click at [216, 328] on div "Hello, I am routing this question to the colleague who is responsible for this …" at bounding box center [188, 341] width 166 height 26
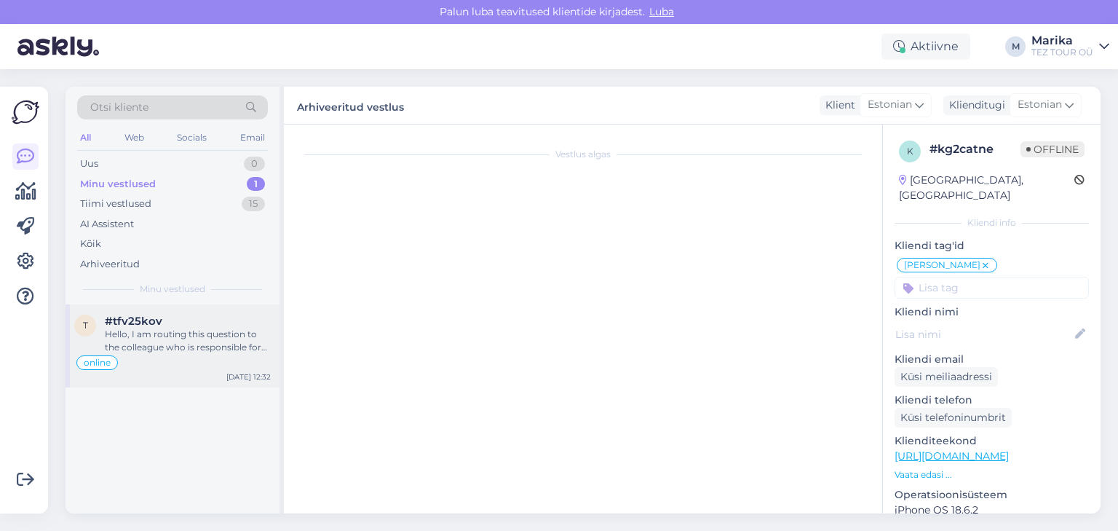
scroll to position [0, 0]
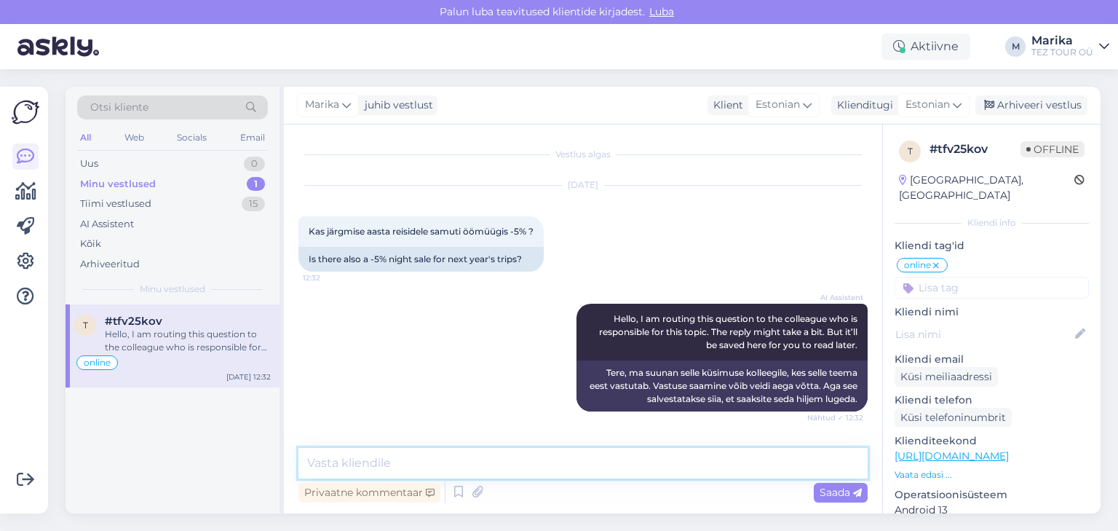
click at [510, 475] on textarea at bounding box center [583, 463] width 569 height 31
type textarea "Tere!"
click at [818, 497] on div "Saada" at bounding box center [841, 493] width 54 height 20
click at [468, 470] on textarea at bounding box center [583, 463] width 569 height 31
click at [469, 454] on textarea at bounding box center [583, 463] width 569 height 31
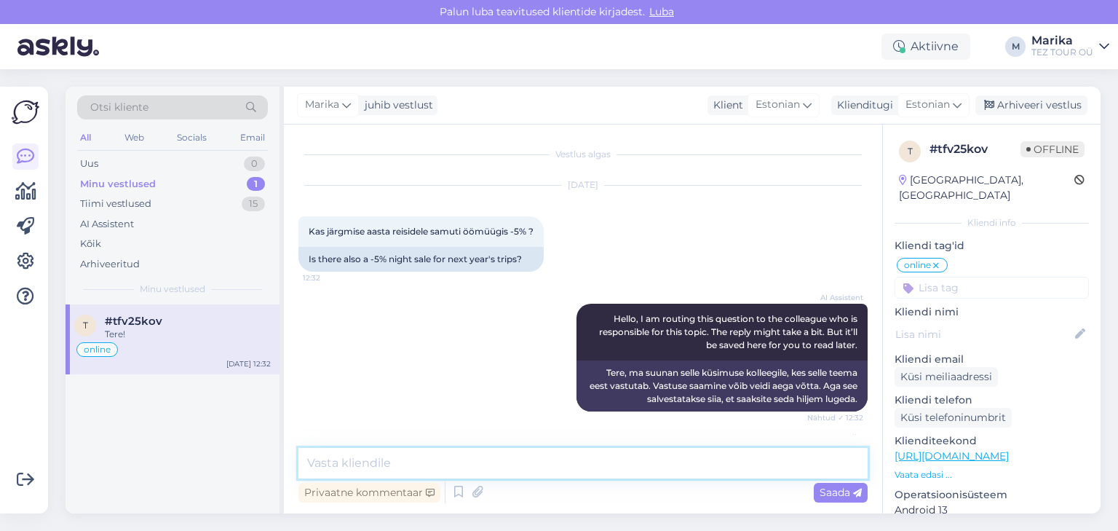
click at [469, 454] on textarea at bounding box center [583, 463] width 569 height 31
click at [312, 459] on textarea "5% soodustus kehtib reisipaketi ostmisel" at bounding box center [583, 463] width 569 height 31
click at [555, 461] on textarea "5 % soodustus kehtib reisipaketi ostmisel" at bounding box center [583, 463] width 569 height 31
click at [746, 466] on textarea "5 % soodustus kehtib reisipaketi ostmisel ja samuti uue aasta reisidele" at bounding box center [583, 463] width 569 height 31
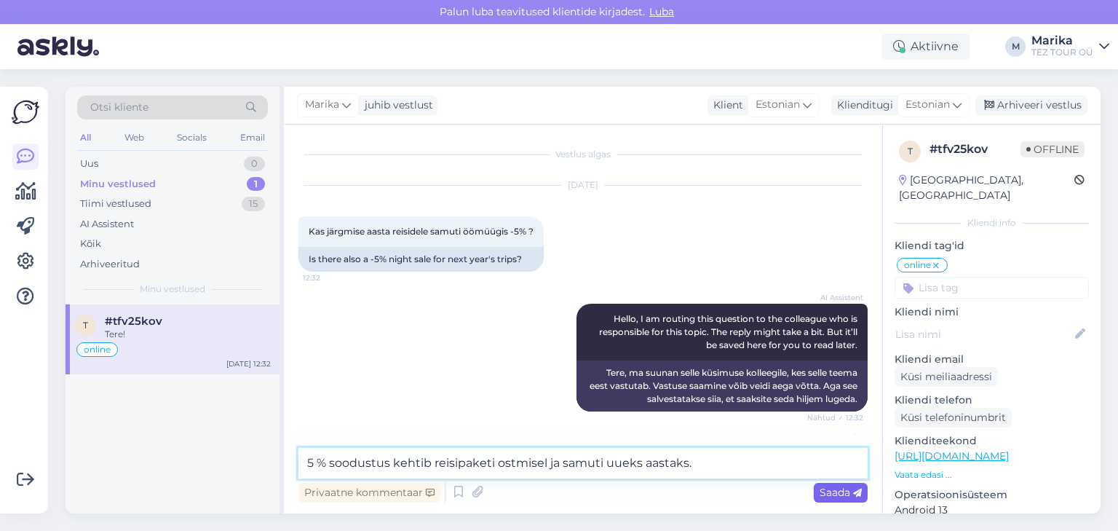
type textarea "5 % soodustus kehtib reisipaketi ostmisel ja samuti uueks aastaks."
click at [827, 494] on span "Saada" at bounding box center [841, 492] width 42 height 13
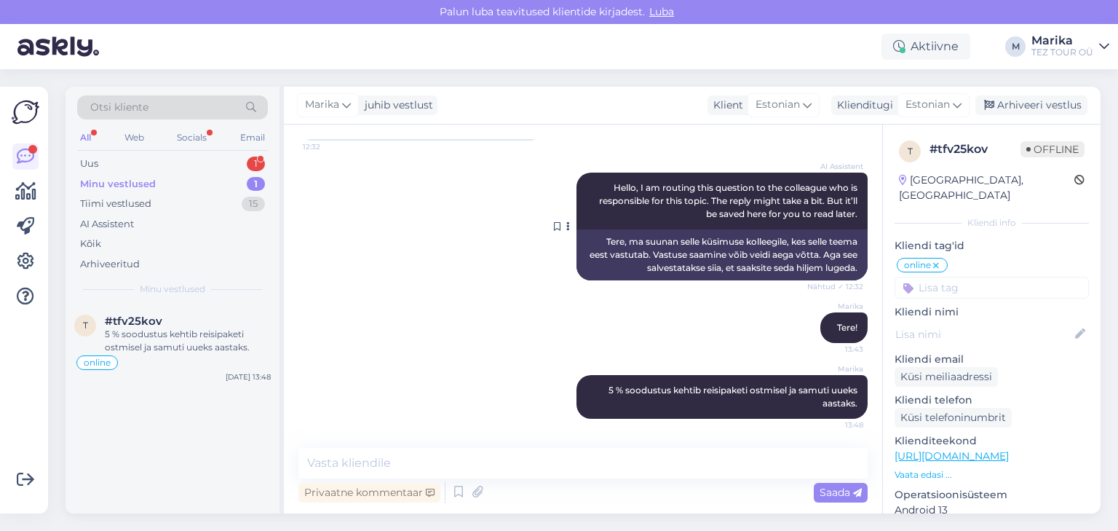
scroll to position [131, 0]
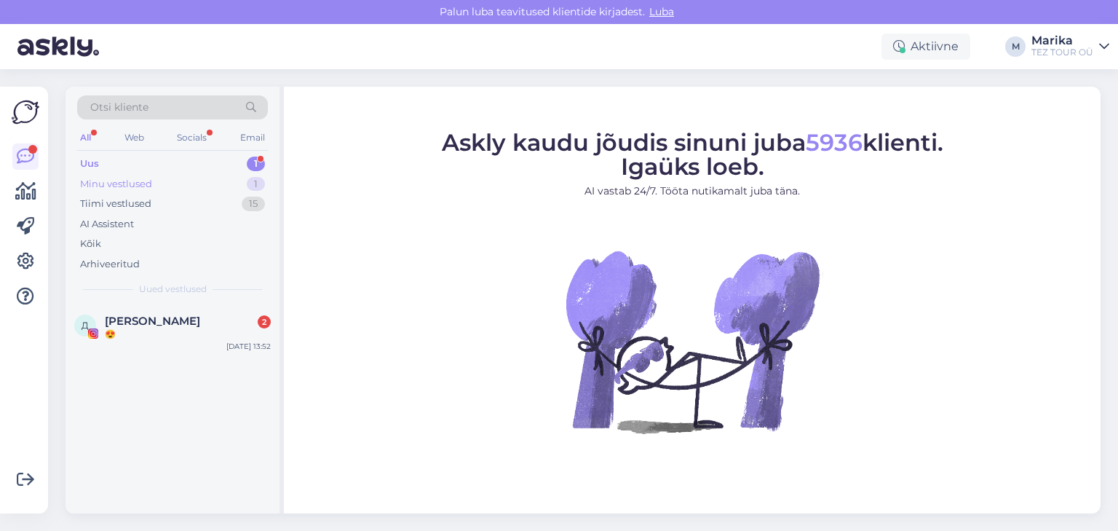
click at [155, 181] on div "Minu vestlused 1" at bounding box center [172, 184] width 191 height 20
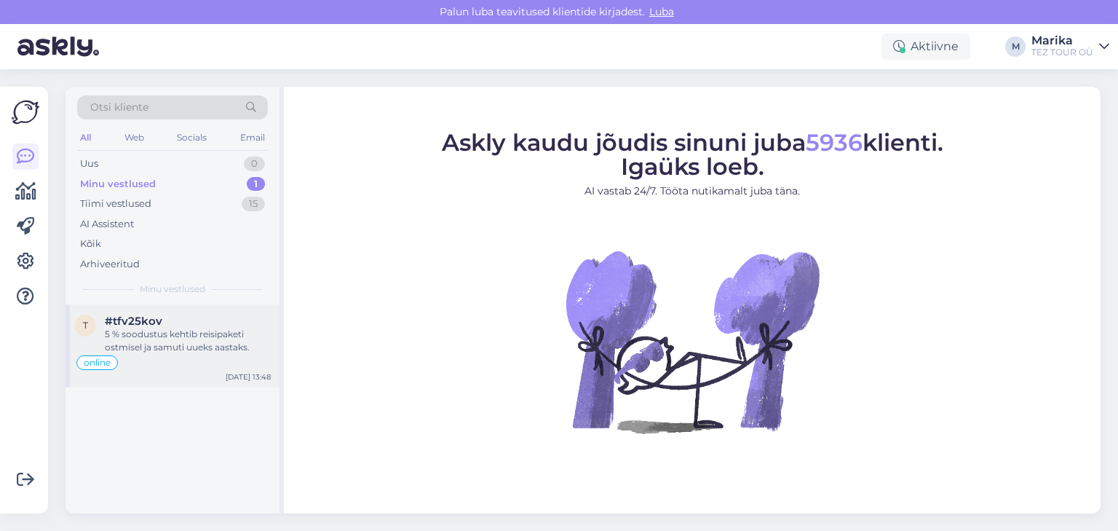
click at [189, 328] on div "5 % soodustus kehtib reisipaketi ostmisel ja samuti uueks aastaks." at bounding box center [188, 341] width 166 height 26
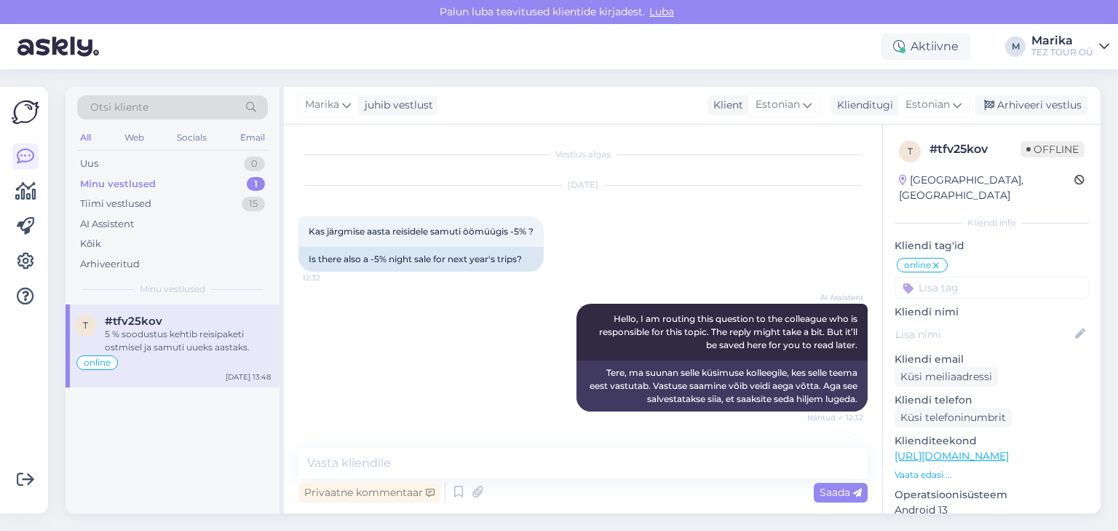
scroll to position [131, 0]
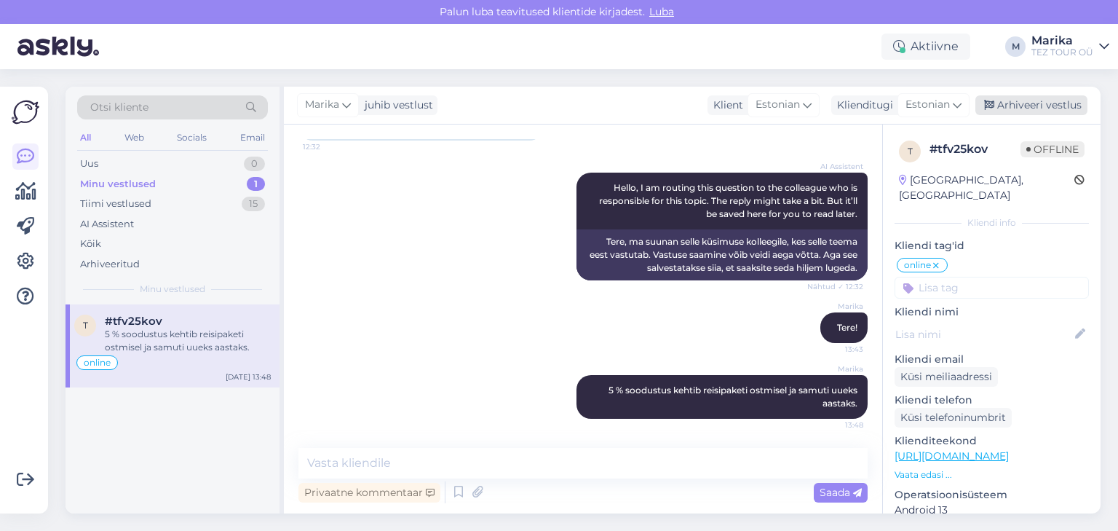
click at [1012, 108] on div "Arhiveeri vestlus" at bounding box center [1032, 105] width 112 height 20
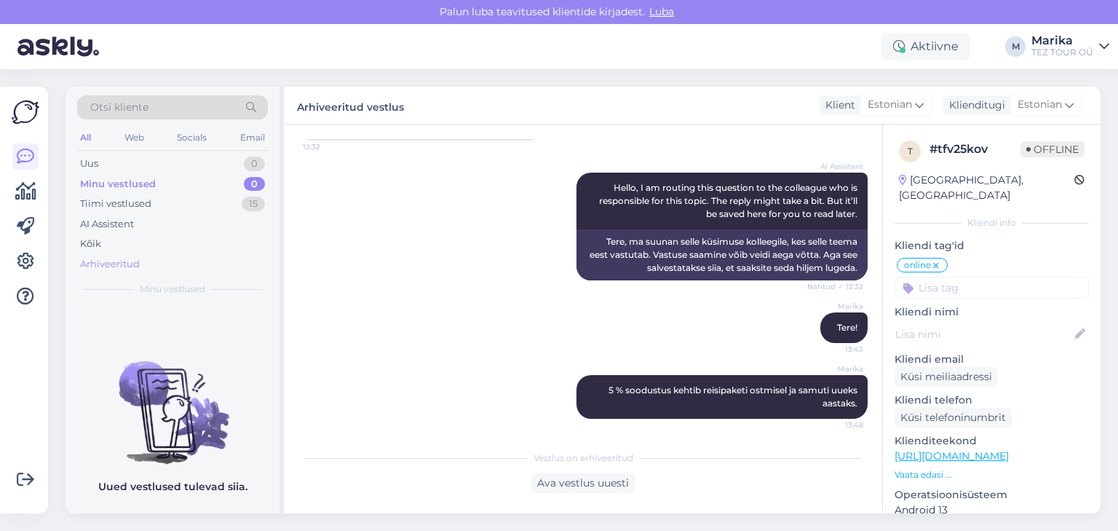
click at [114, 264] on div "Arhiveeritud" at bounding box center [110, 264] width 60 height 15
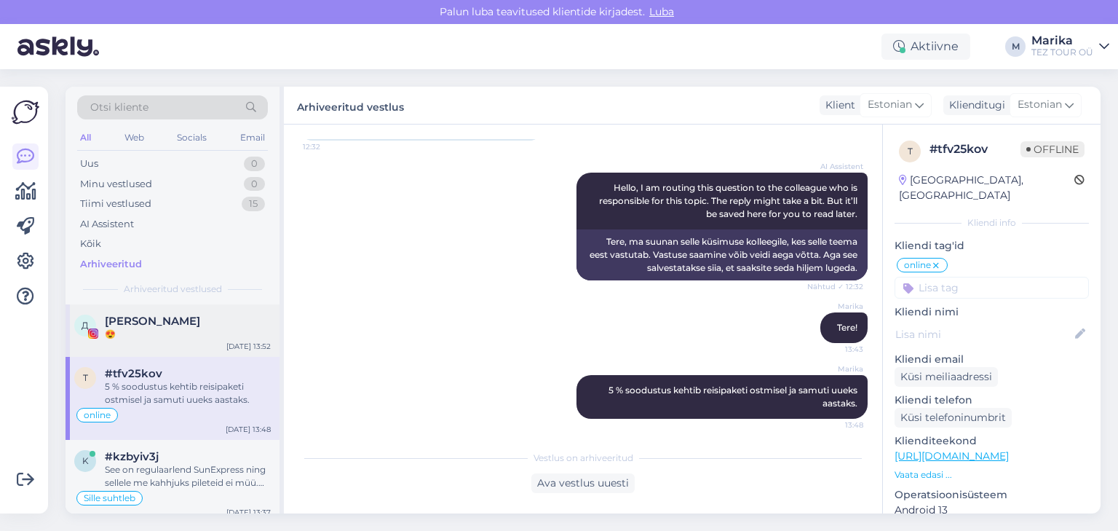
click at [146, 317] on span "[PERSON_NAME]" at bounding box center [152, 321] width 95 height 13
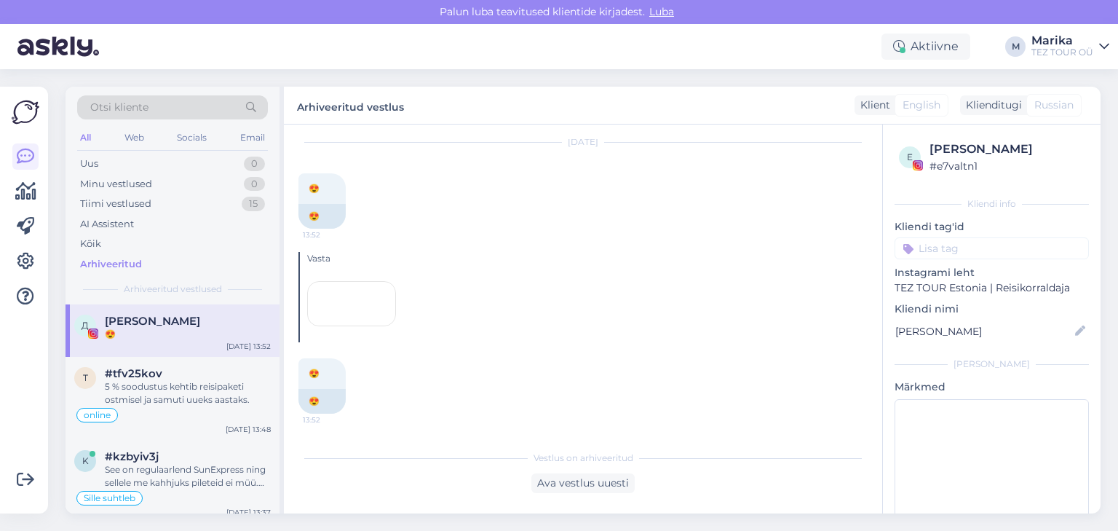
scroll to position [358, 0]
click at [131, 177] on div "Minu vestlused" at bounding box center [116, 184] width 72 height 15
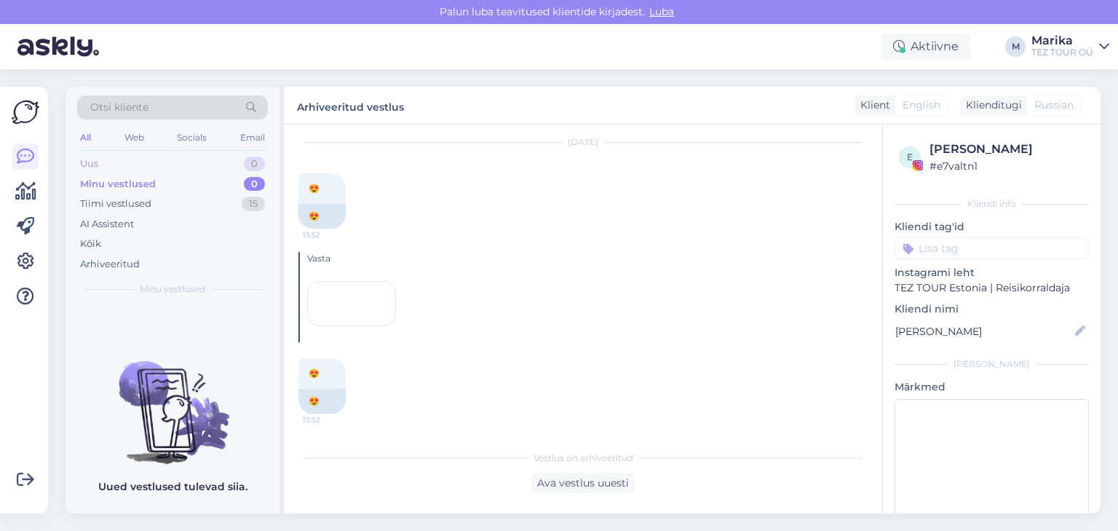
click at [114, 163] on div "Uus 0" at bounding box center [172, 164] width 191 height 20
click at [116, 262] on div "Arhiveeritud" at bounding box center [110, 264] width 60 height 15
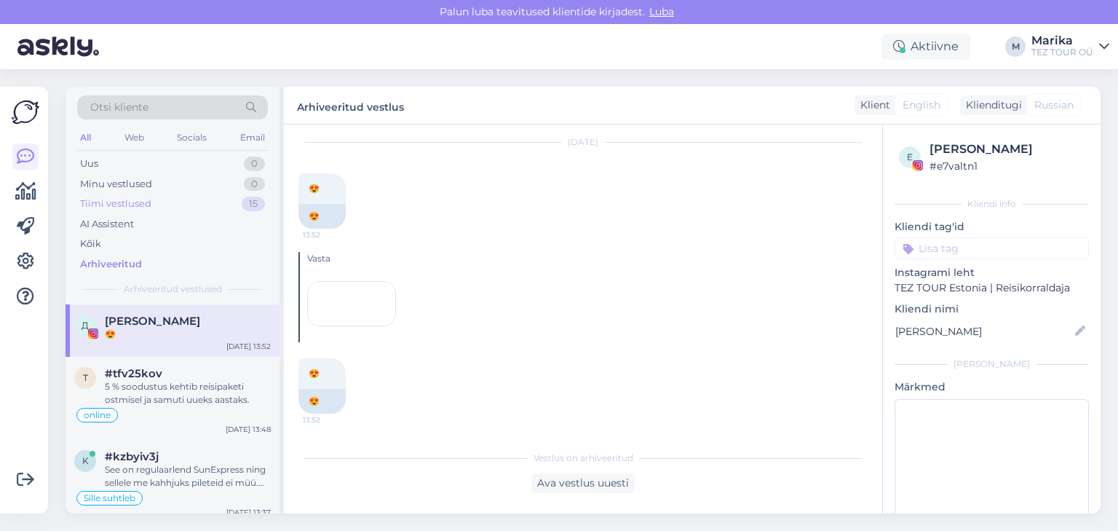
click at [117, 197] on div "Tiimi vestlused" at bounding box center [115, 204] width 71 height 15
